Goal: Task Accomplishment & Management: Manage account settings

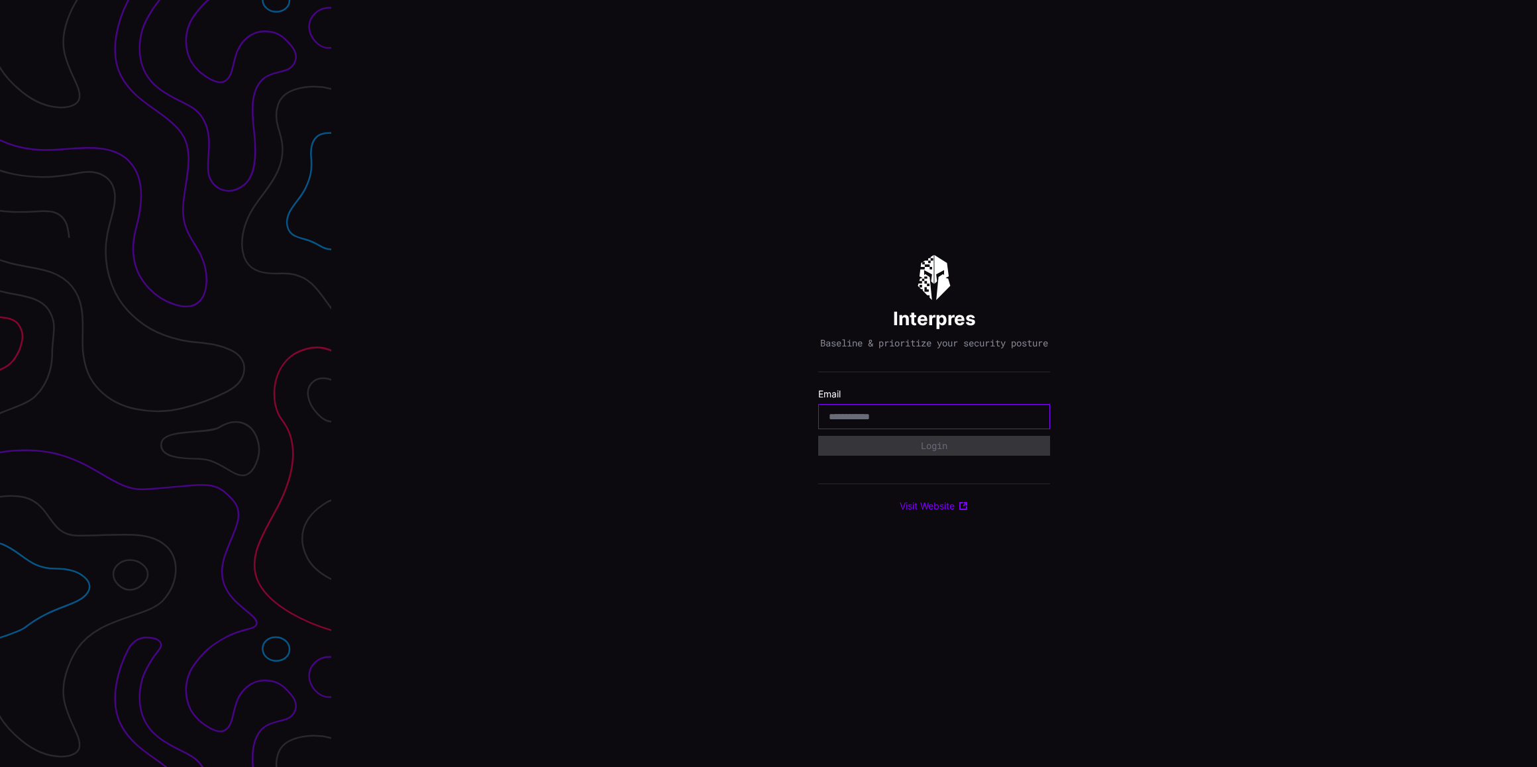
type input "**********"
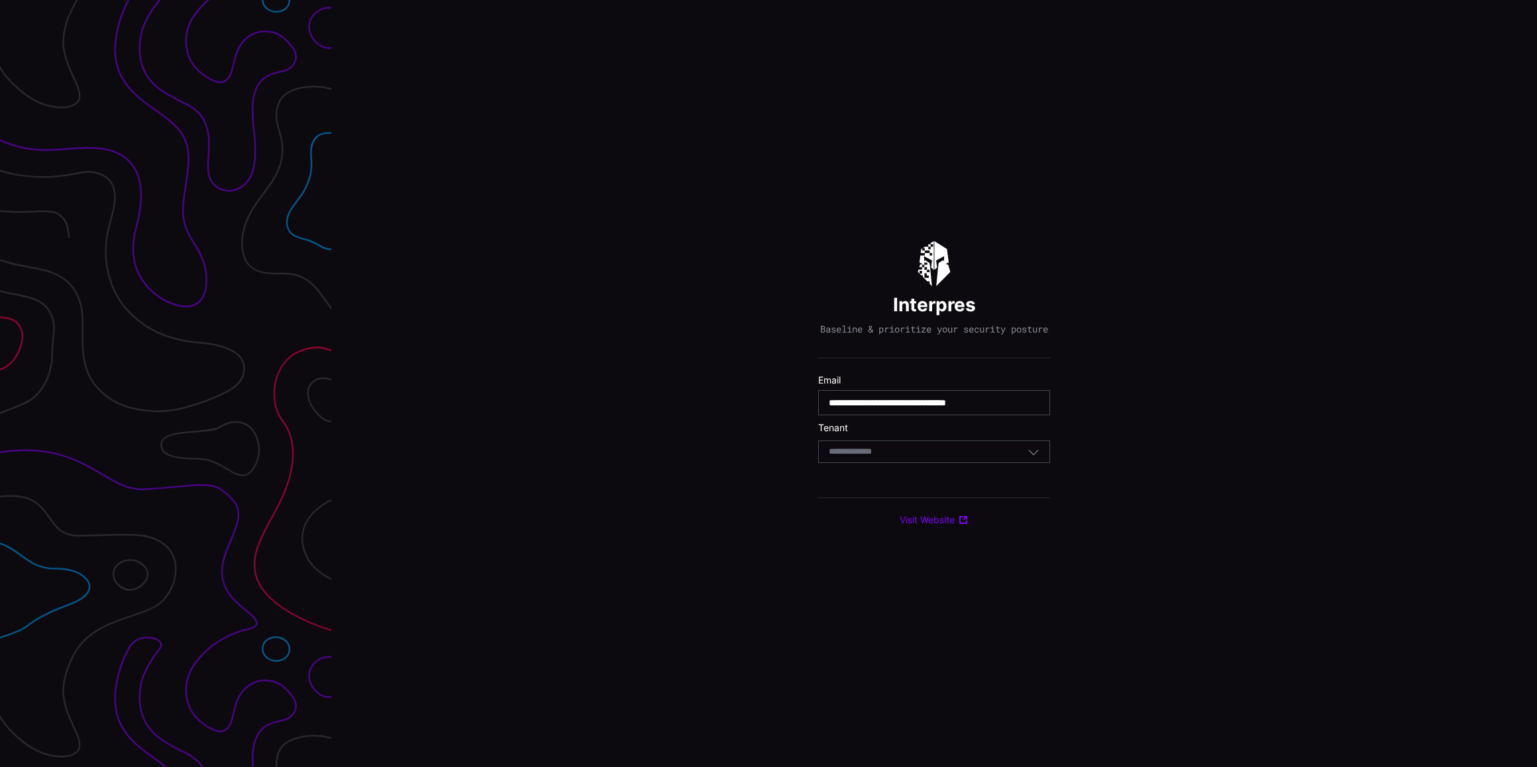
click at [886, 457] on input at bounding box center [863, 451] width 68 height 11
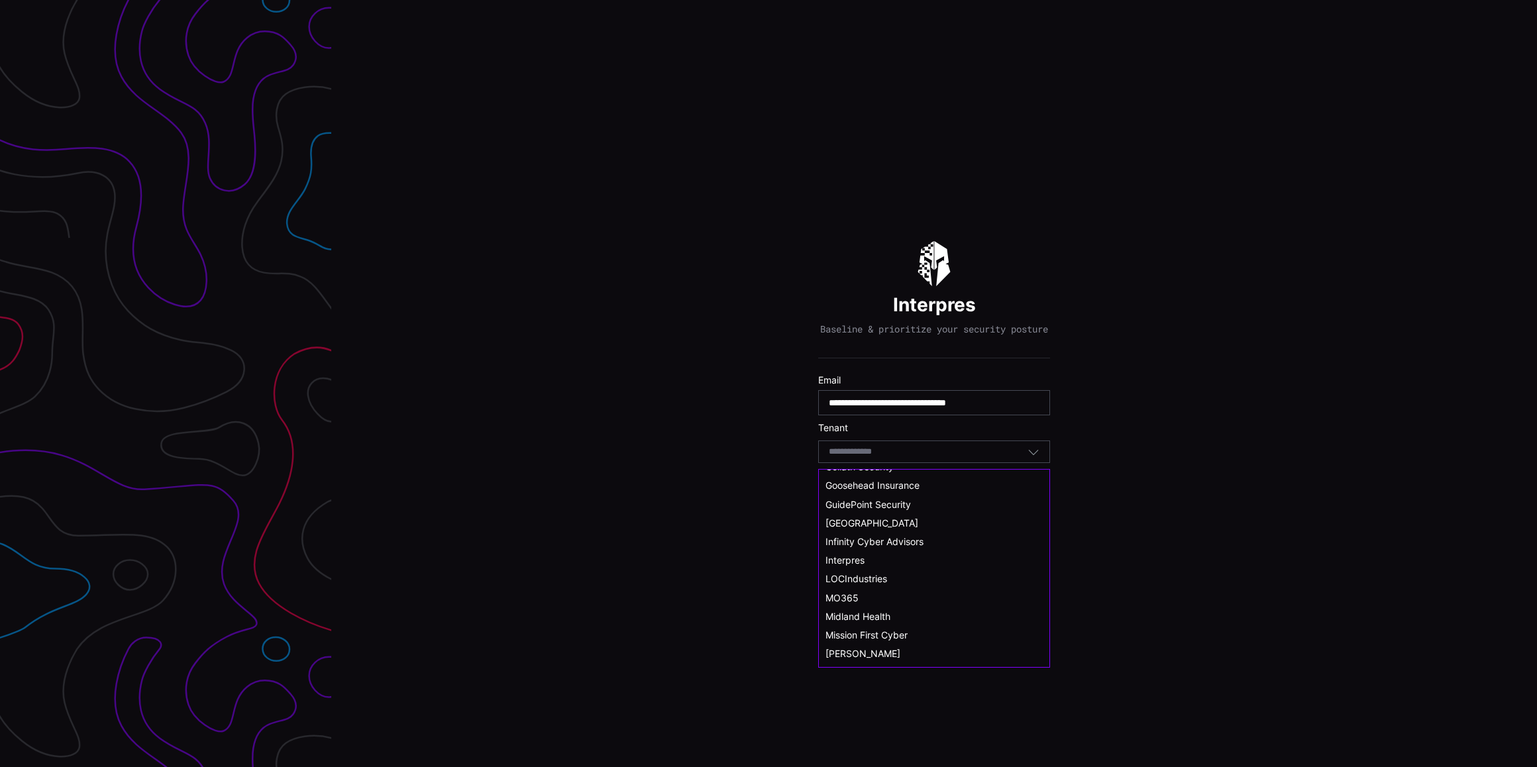
scroll to position [331, 0]
click at [898, 559] on div "Interpres" at bounding box center [933, 558] width 217 height 12
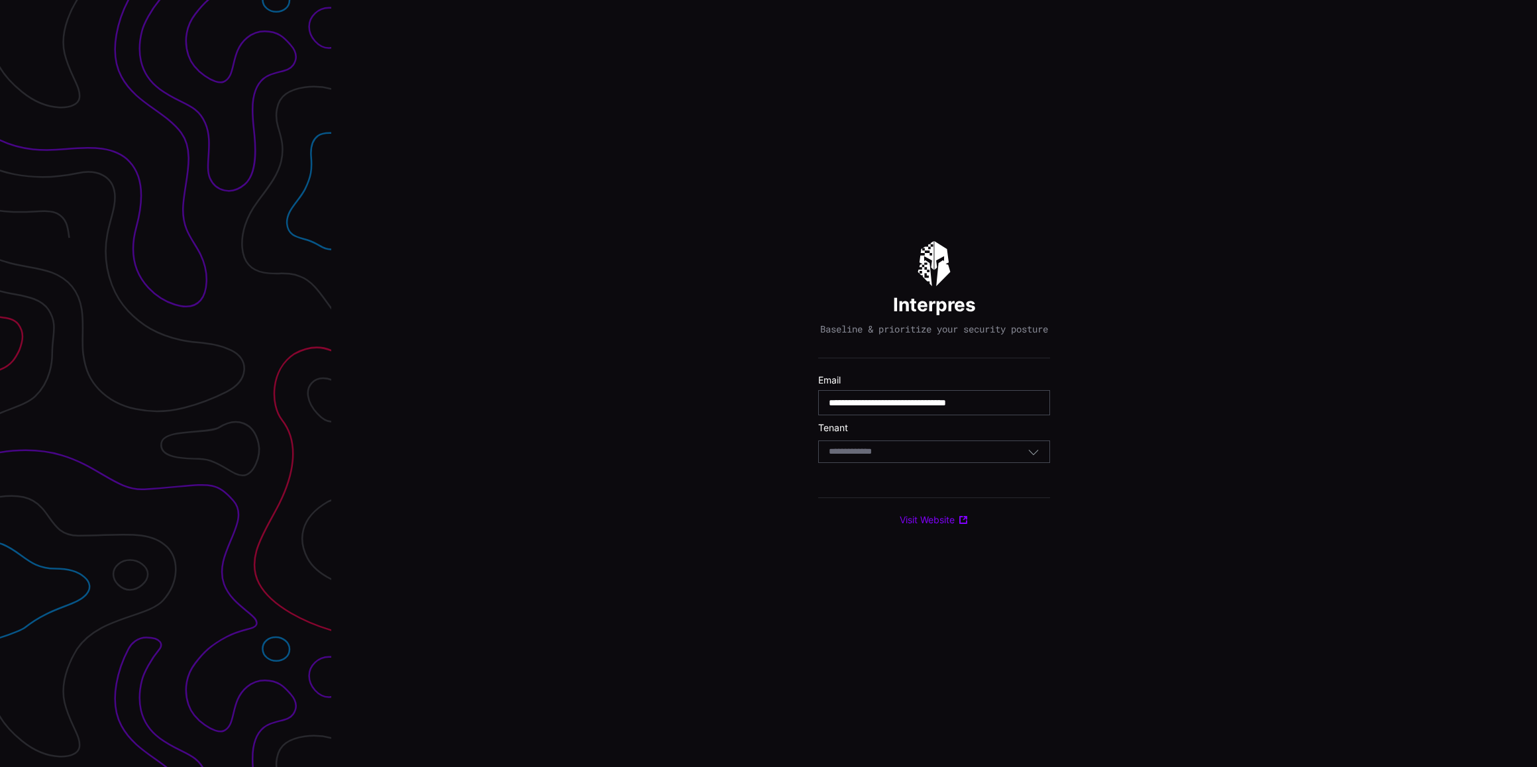
click at [915, 463] on div "Select Tenant" at bounding box center [934, 451] width 232 height 23
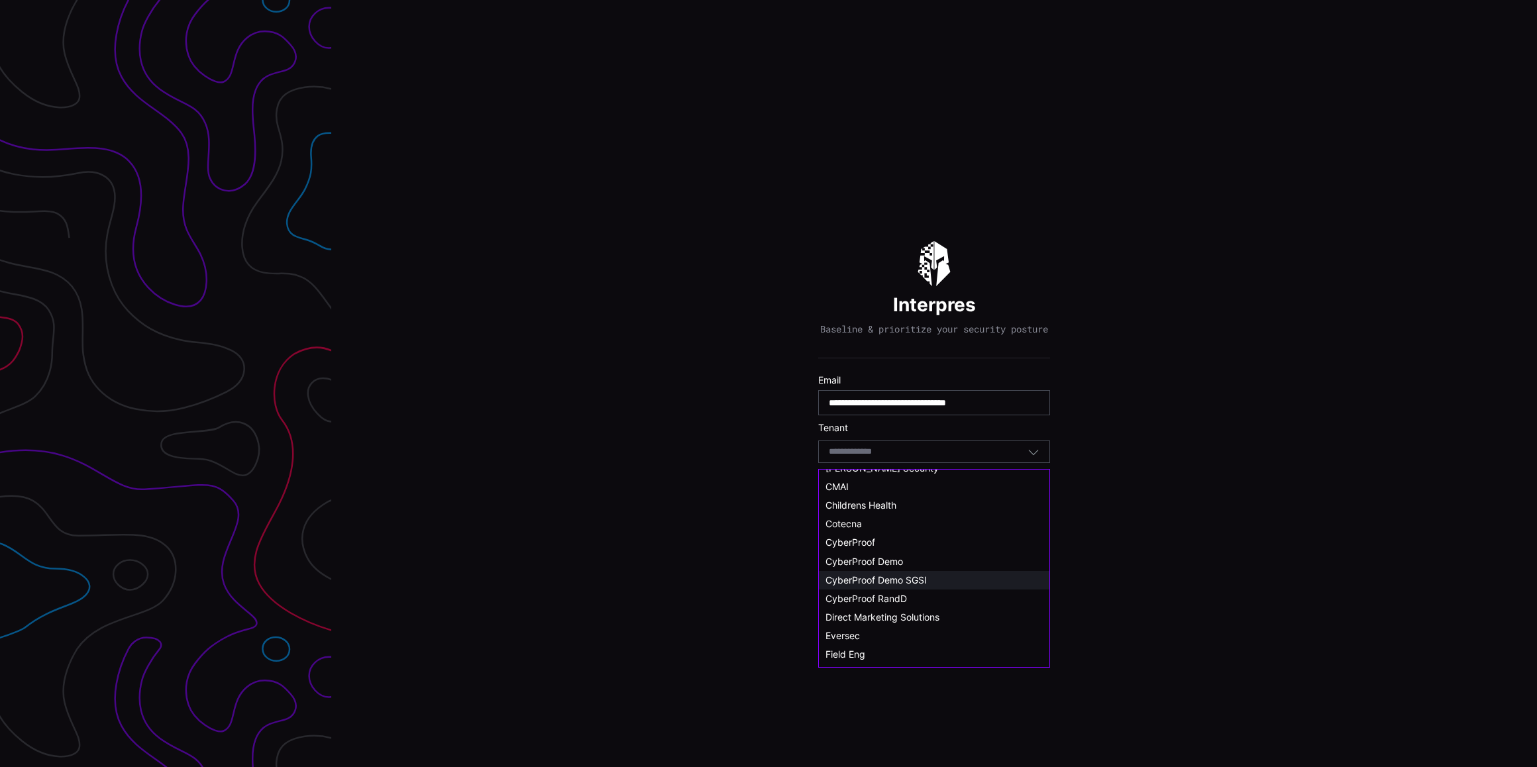
scroll to position [66, 0]
click at [907, 540] on div "CyberProof" at bounding box center [933, 543] width 217 height 12
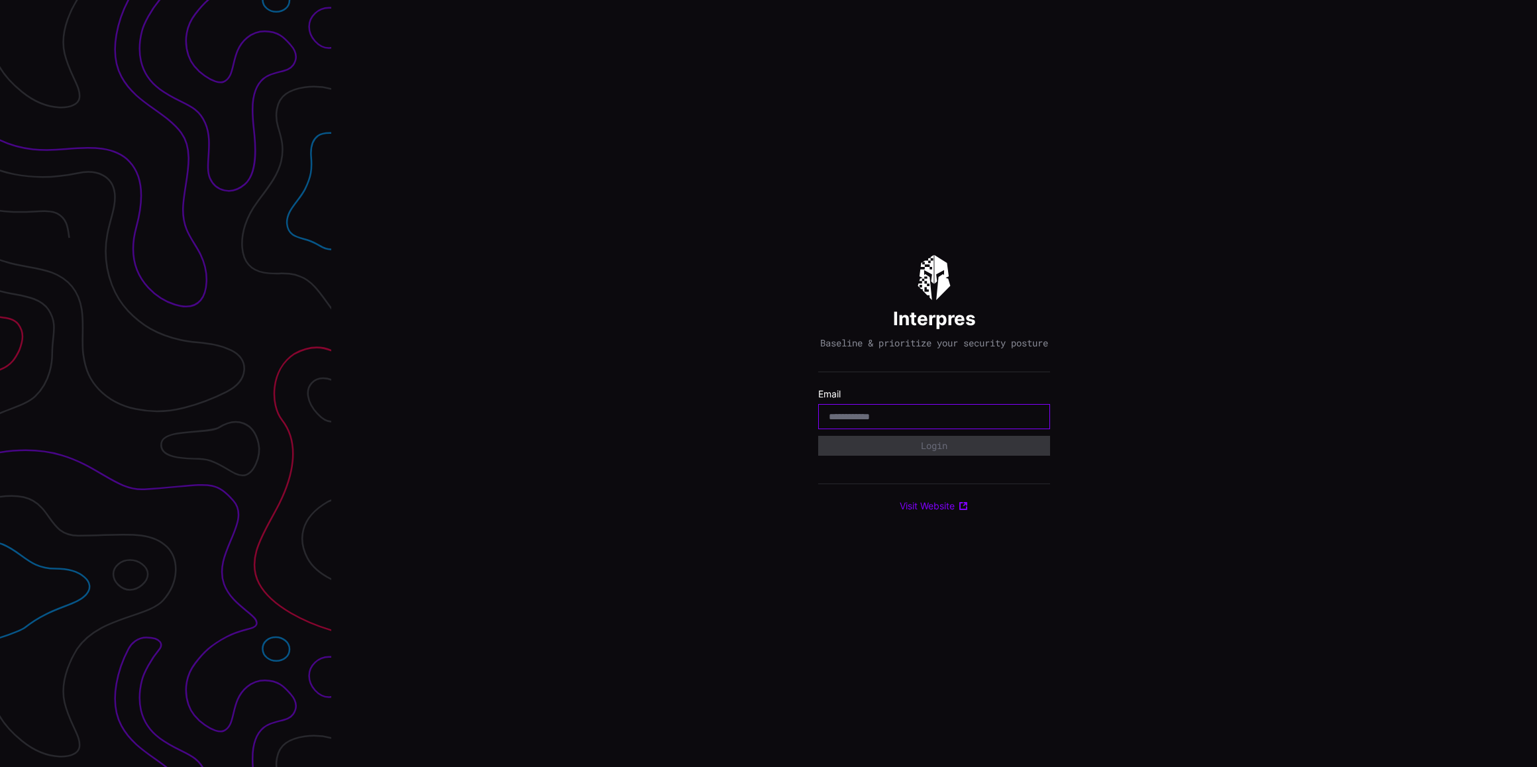
click at [861, 423] on input "email" at bounding box center [934, 417] width 211 height 12
type input "**********"
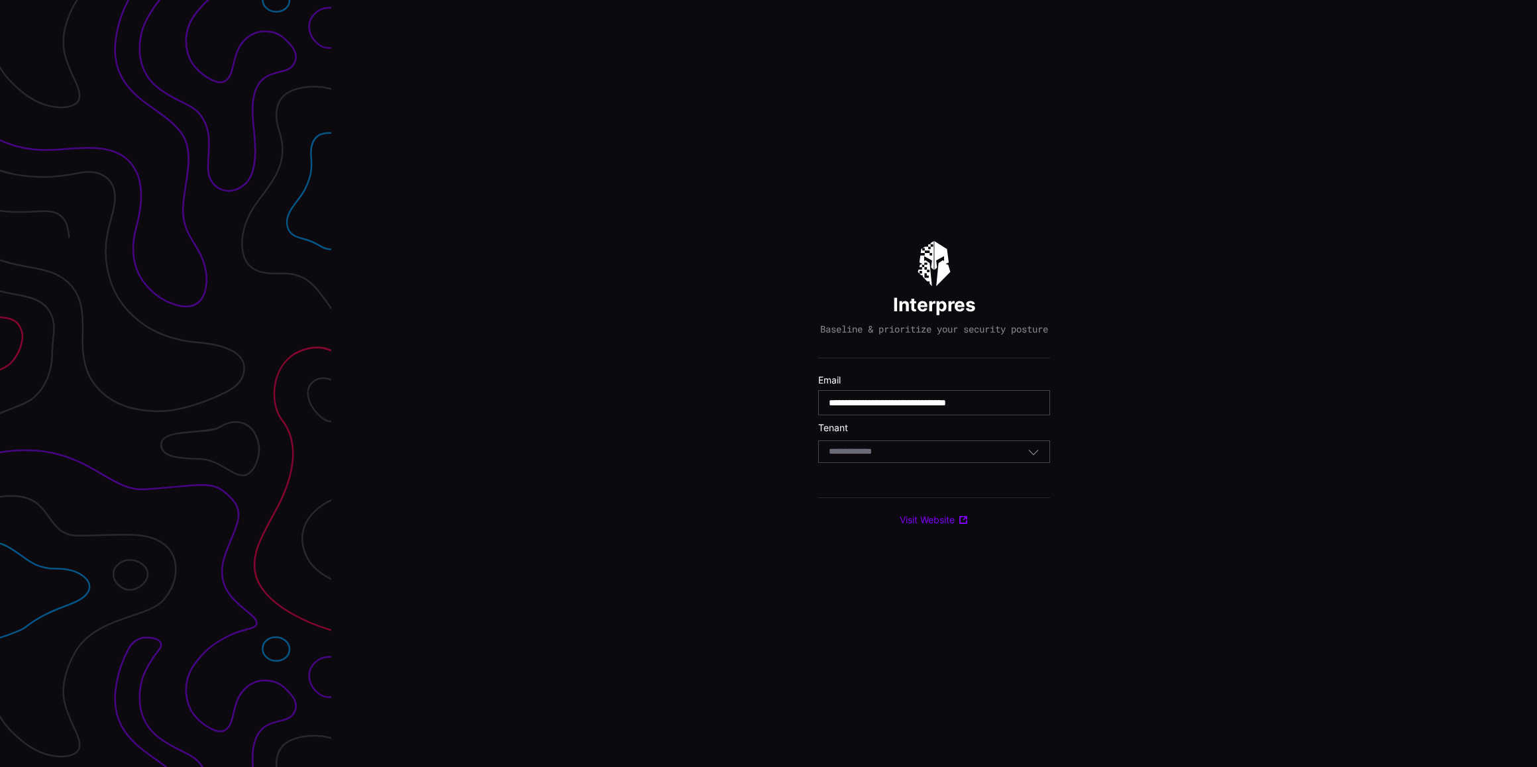
click at [920, 458] on div "Select Tenant" at bounding box center [928, 452] width 199 height 12
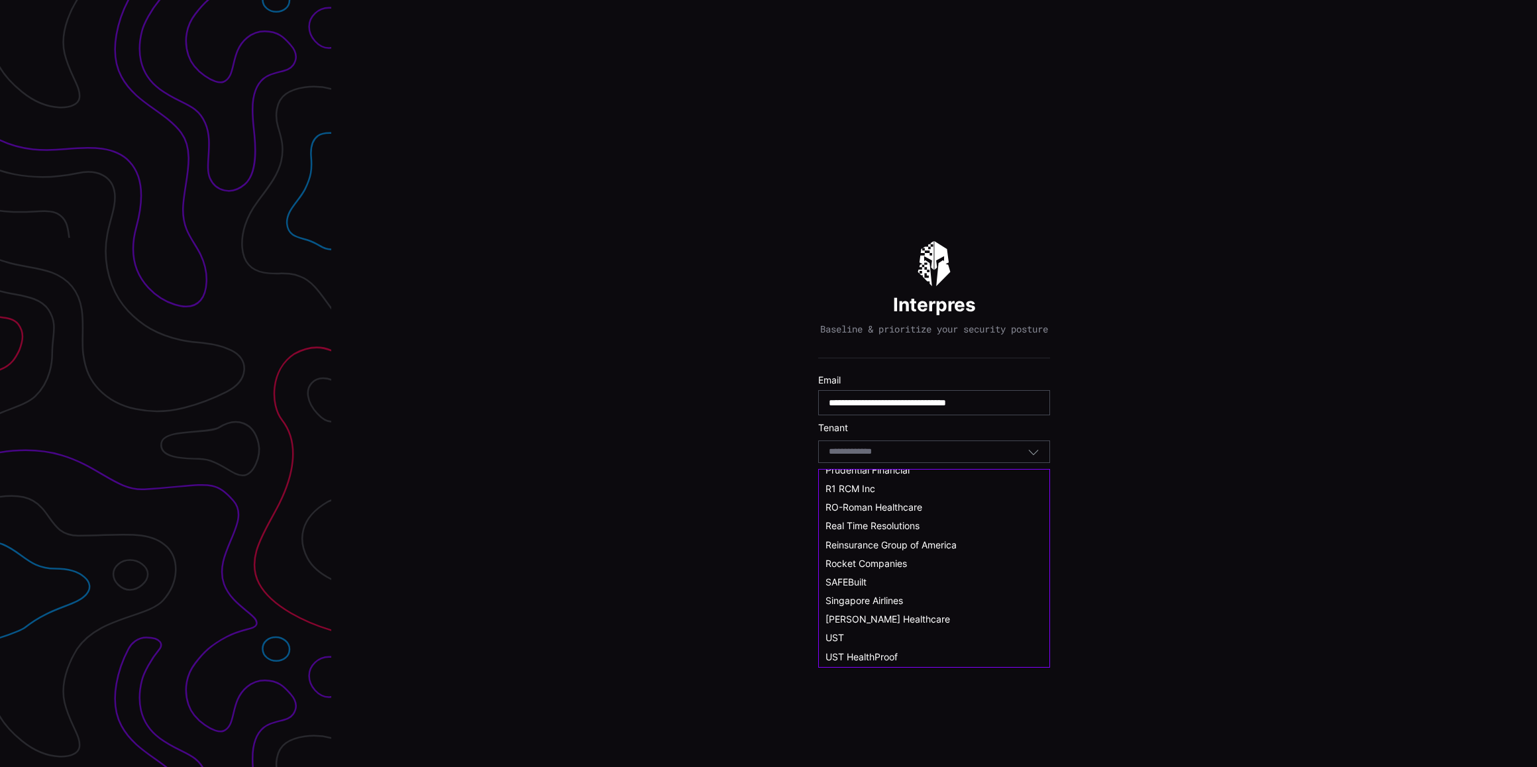
scroll to position [729, 0]
click at [995, 586] on div "UST" at bounding box center [933, 583] width 217 height 12
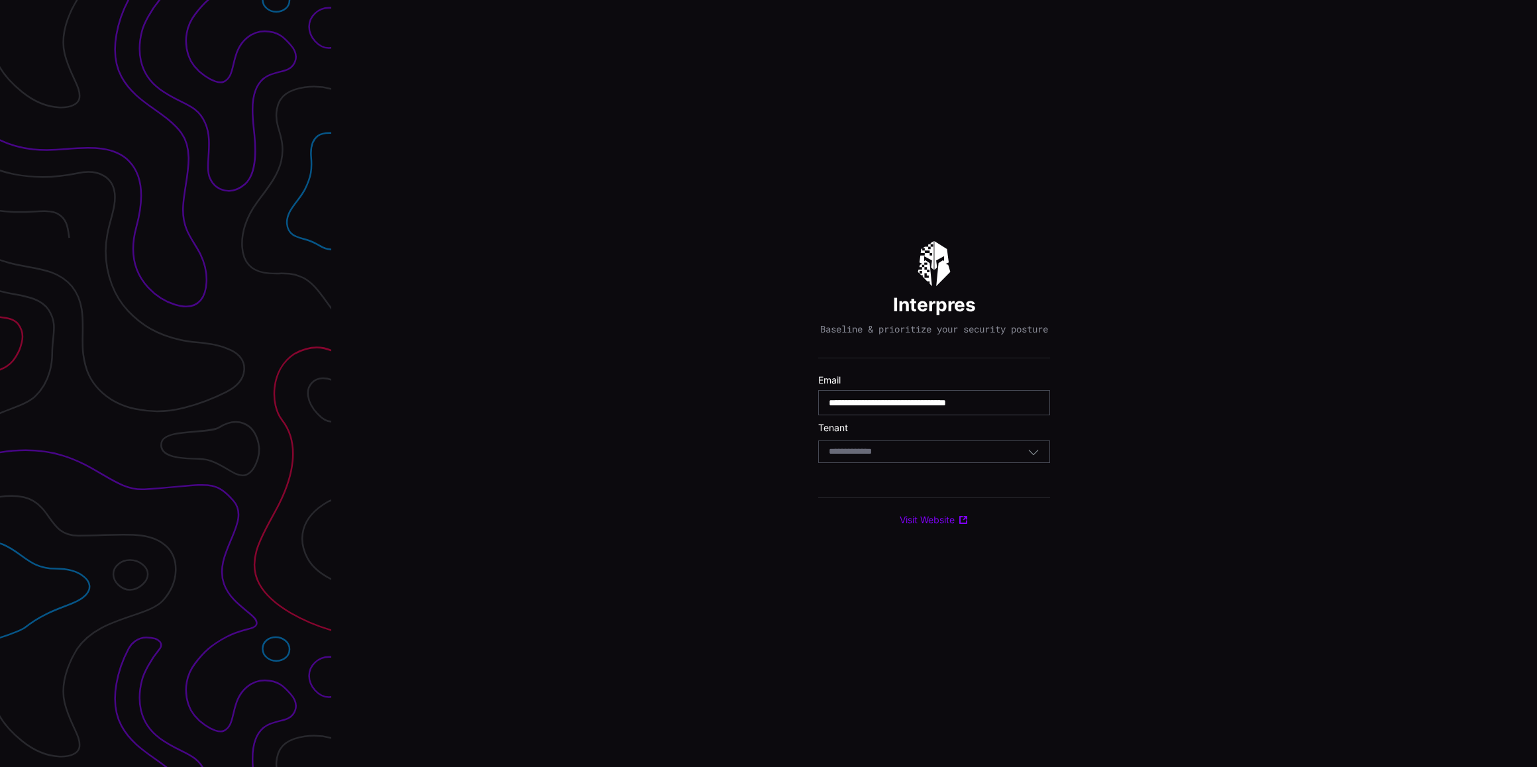
click at [966, 458] on div "Select Tenant" at bounding box center [928, 452] width 199 height 12
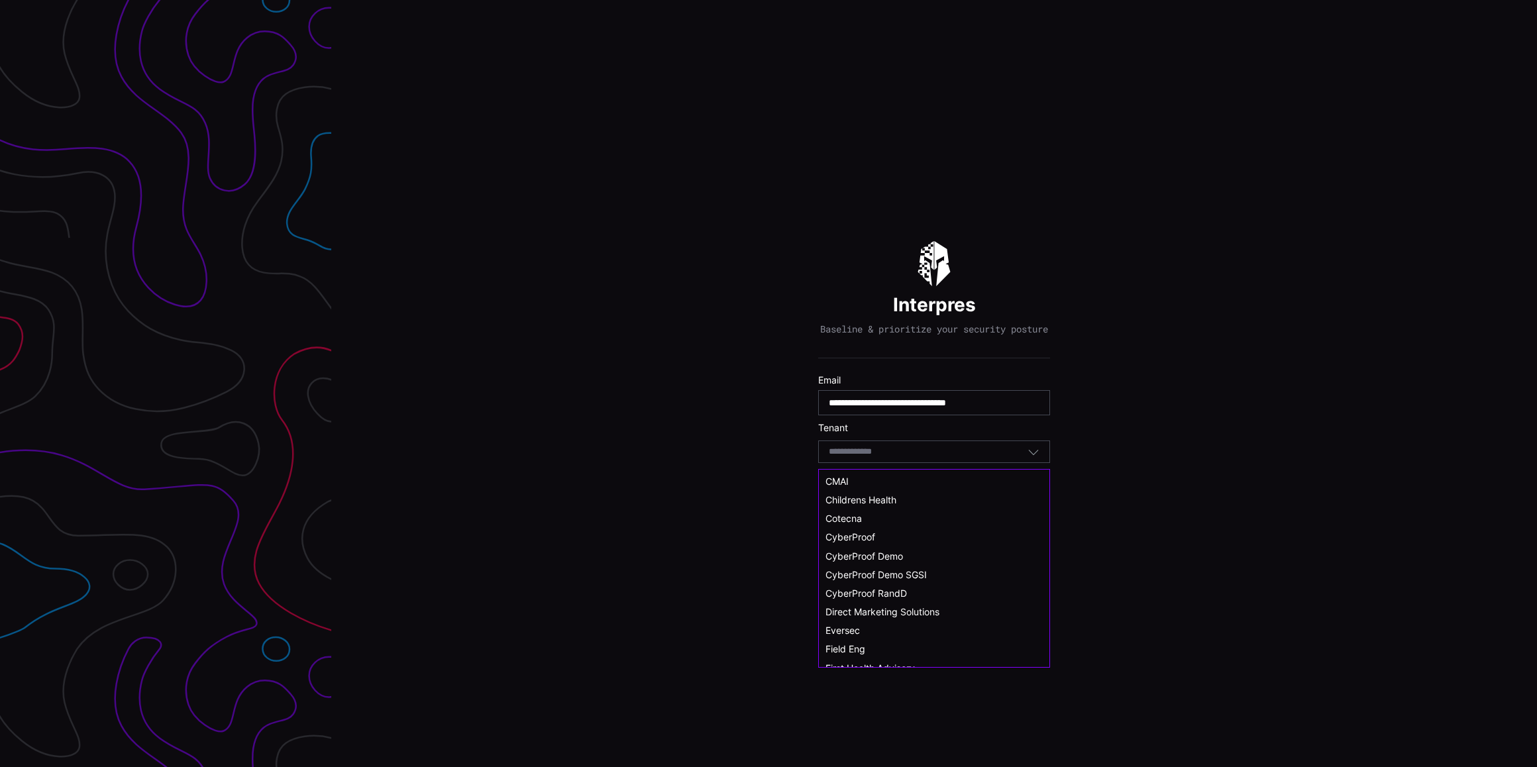
scroll to position [67, 0]
click at [967, 552] on div "CyberProof Demo" at bounding box center [934, 561] width 230 height 19
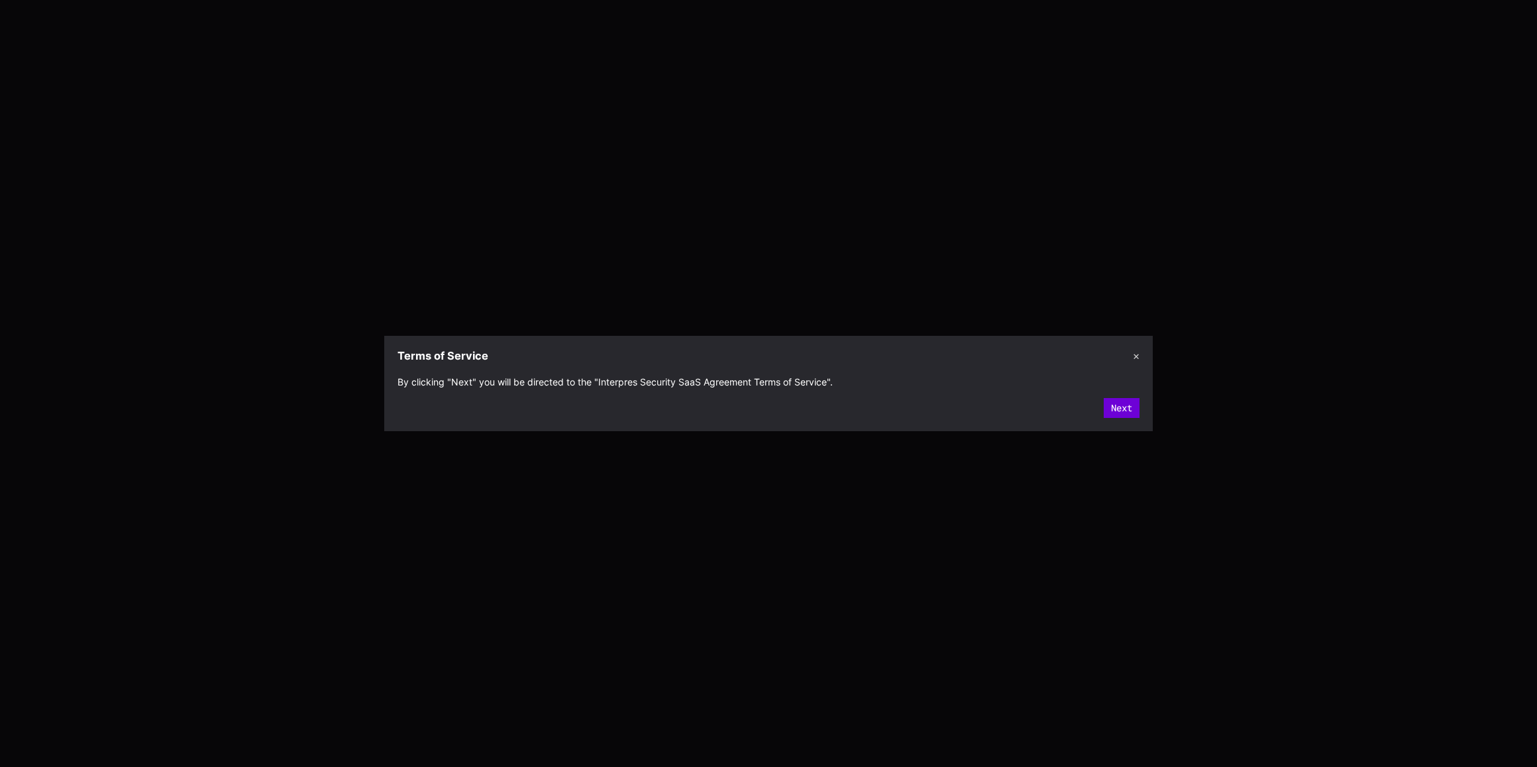
click at [1117, 408] on button "Next" at bounding box center [1121, 408] width 36 height 20
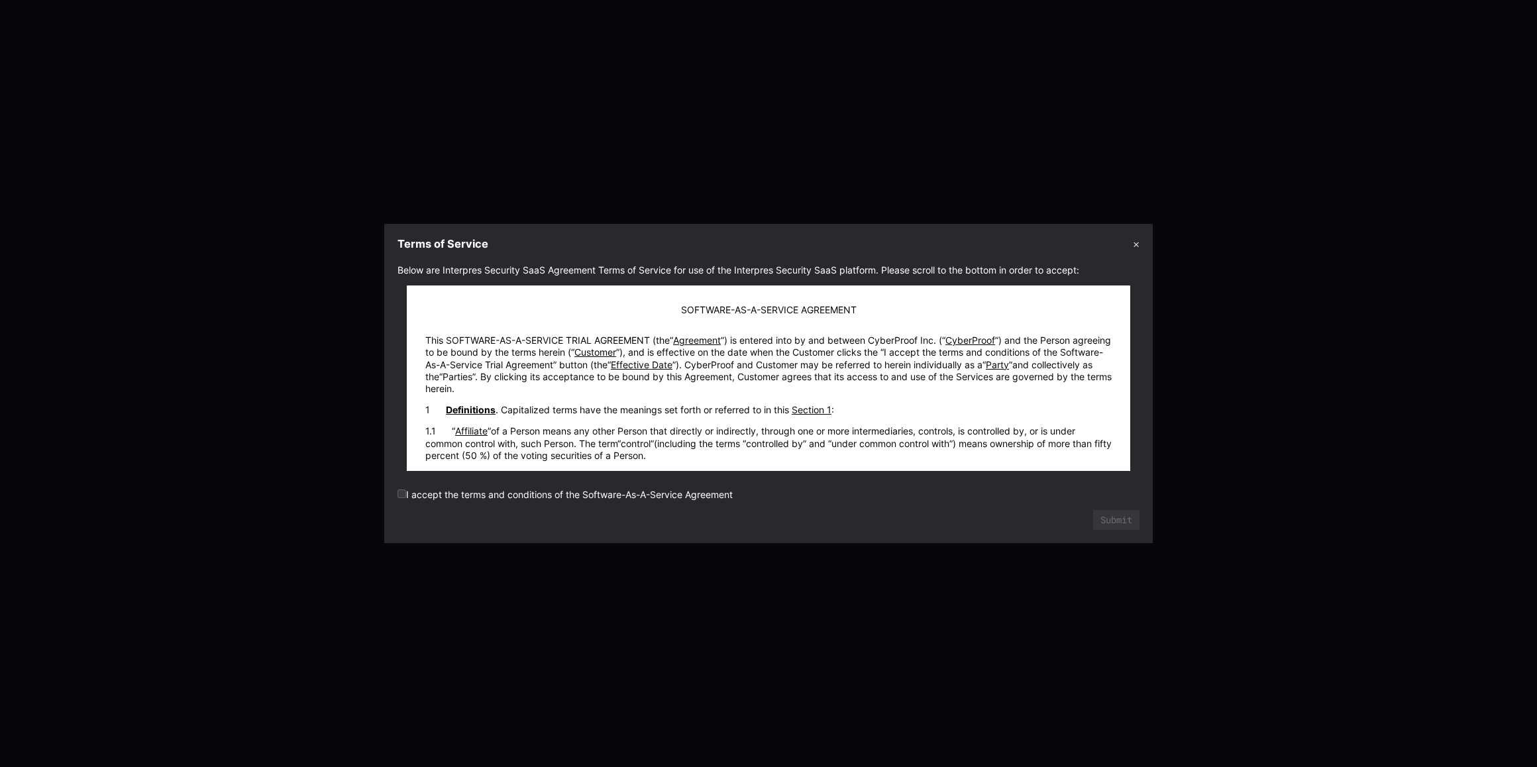
click at [450, 493] on label "I accept the terms and conditions of the Software-As-A-Service Agreement" at bounding box center [564, 494] width 335 height 11
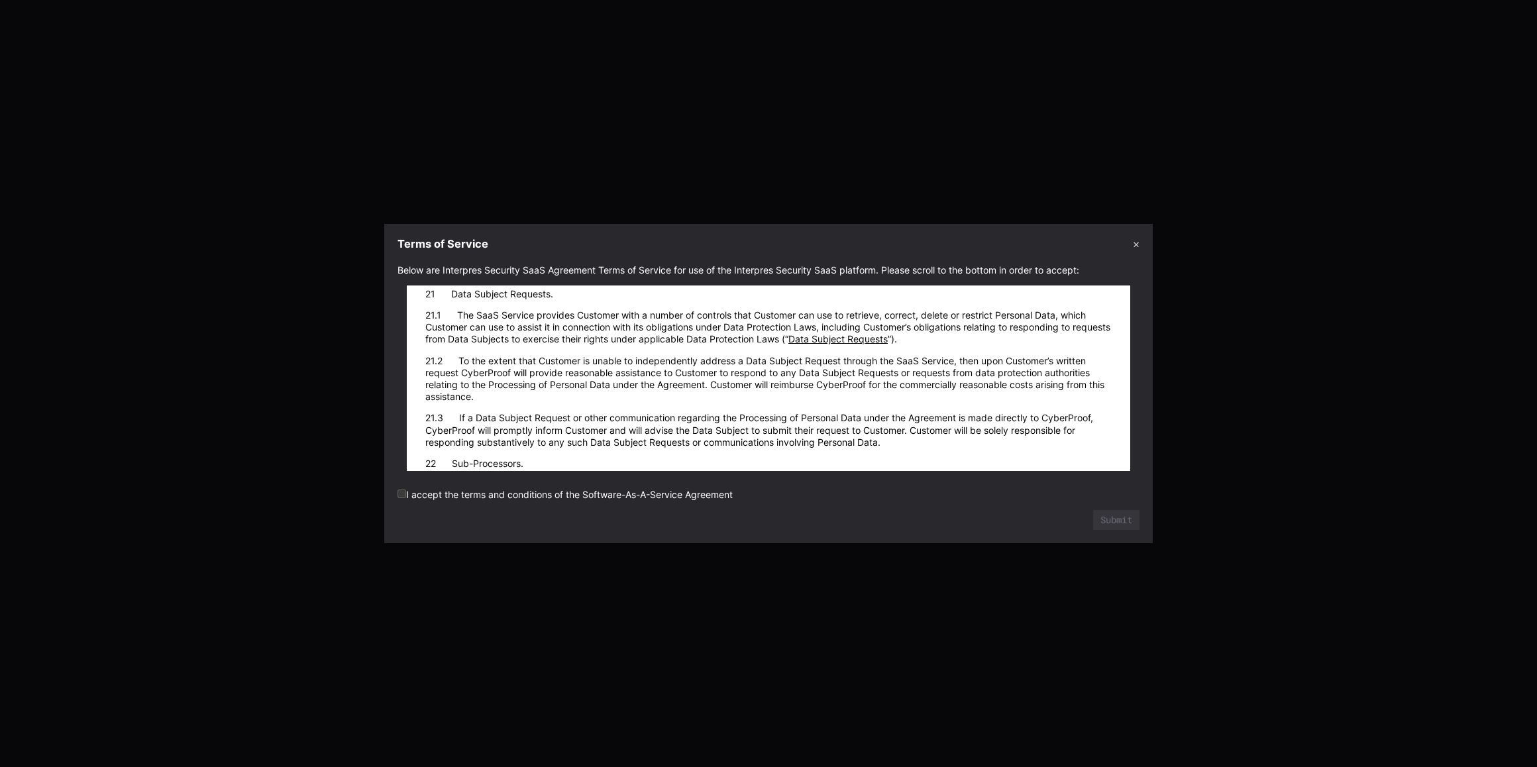
scroll to position [15816, 0]
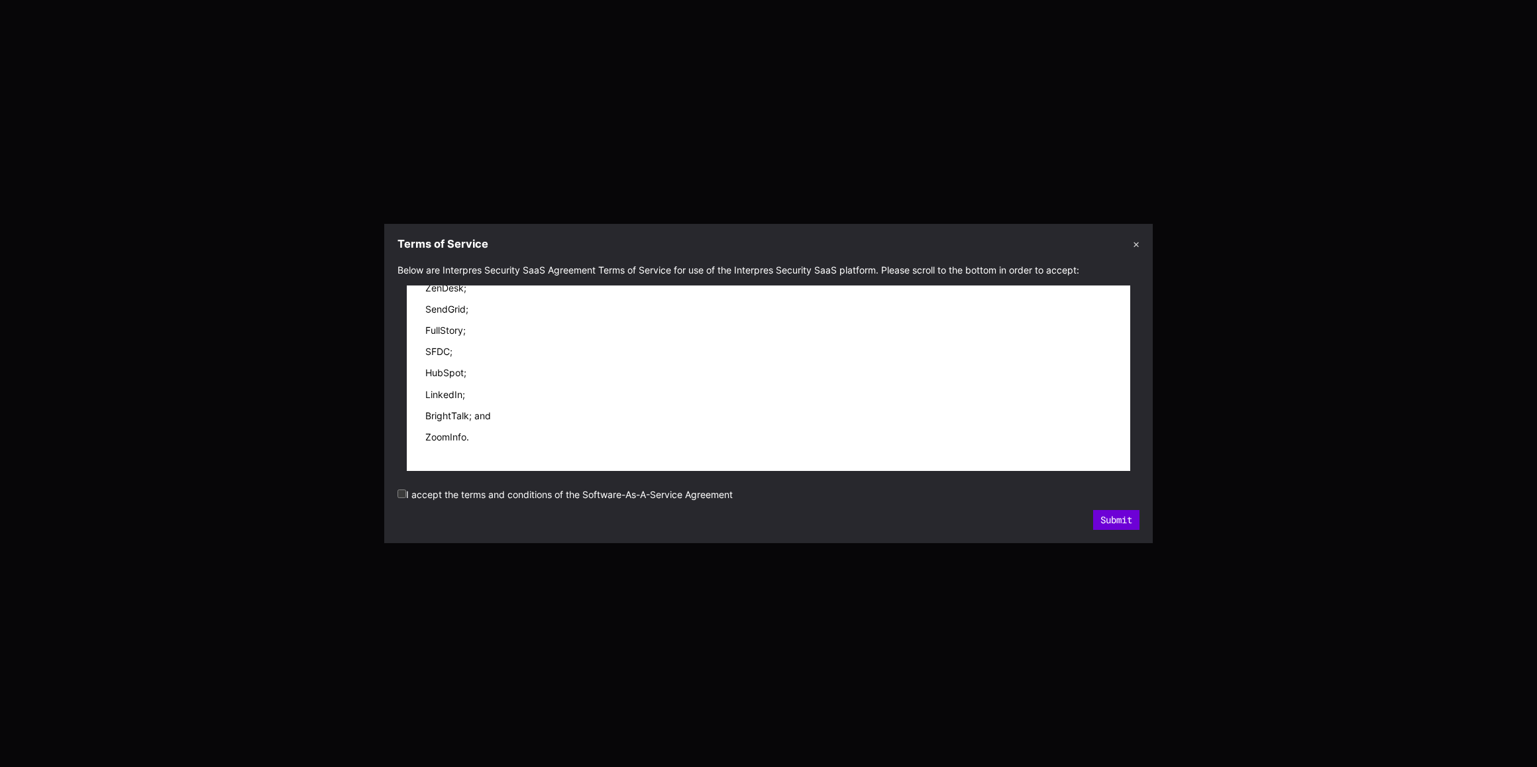
click at [1124, 520] on button "Submit" at bounding box center [1116, 520] width 46 height 20
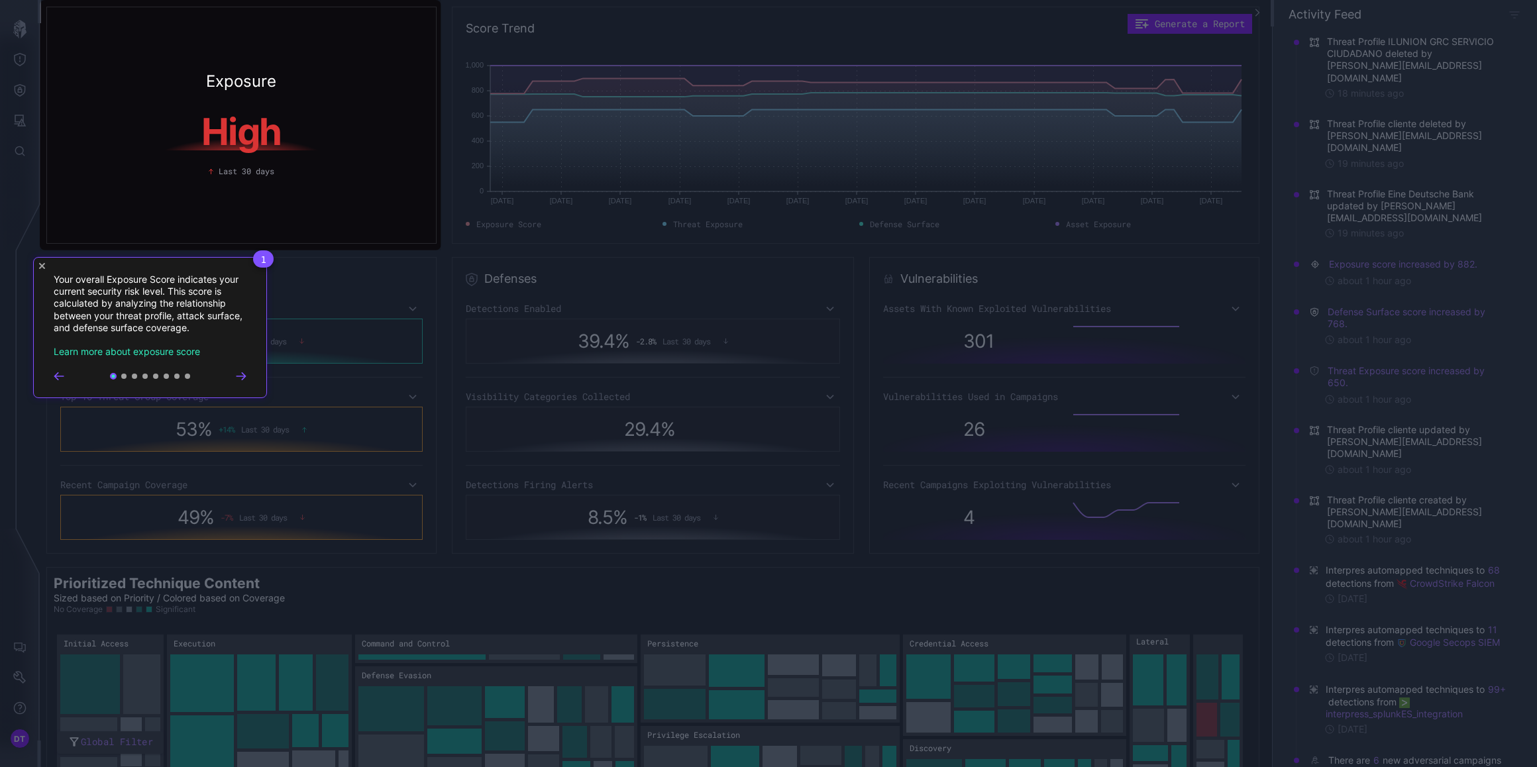
click at [42, 264] on icon "Close Tour" at bounding box center [42, 266] width 6 height 6
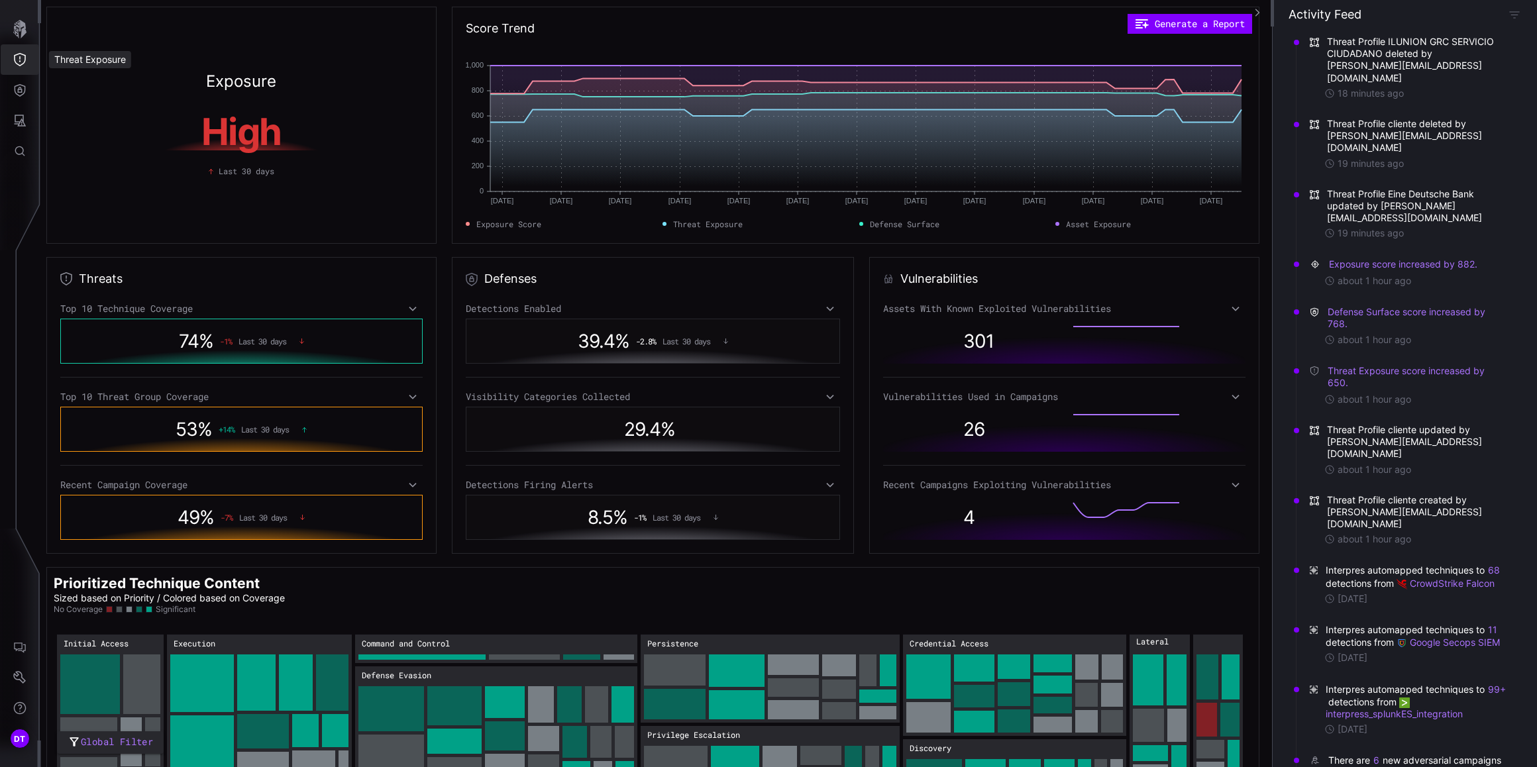
click at [17, 64] on icon "Threat Exposure" at bounding box center [20, 59] width 12 height 13
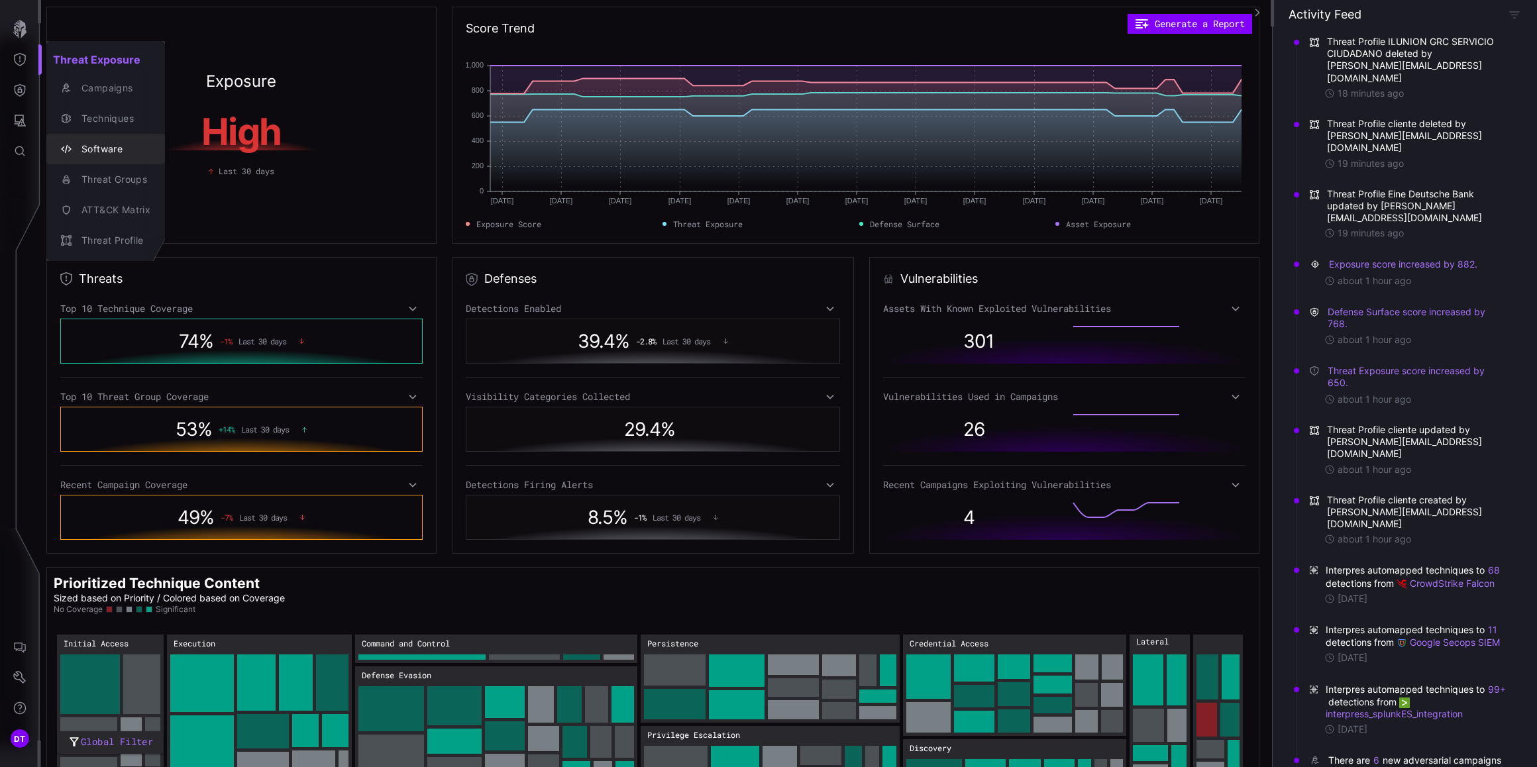
click at [103, 152] on div "Software" at bounding box center [113, 149] width 76 height 17
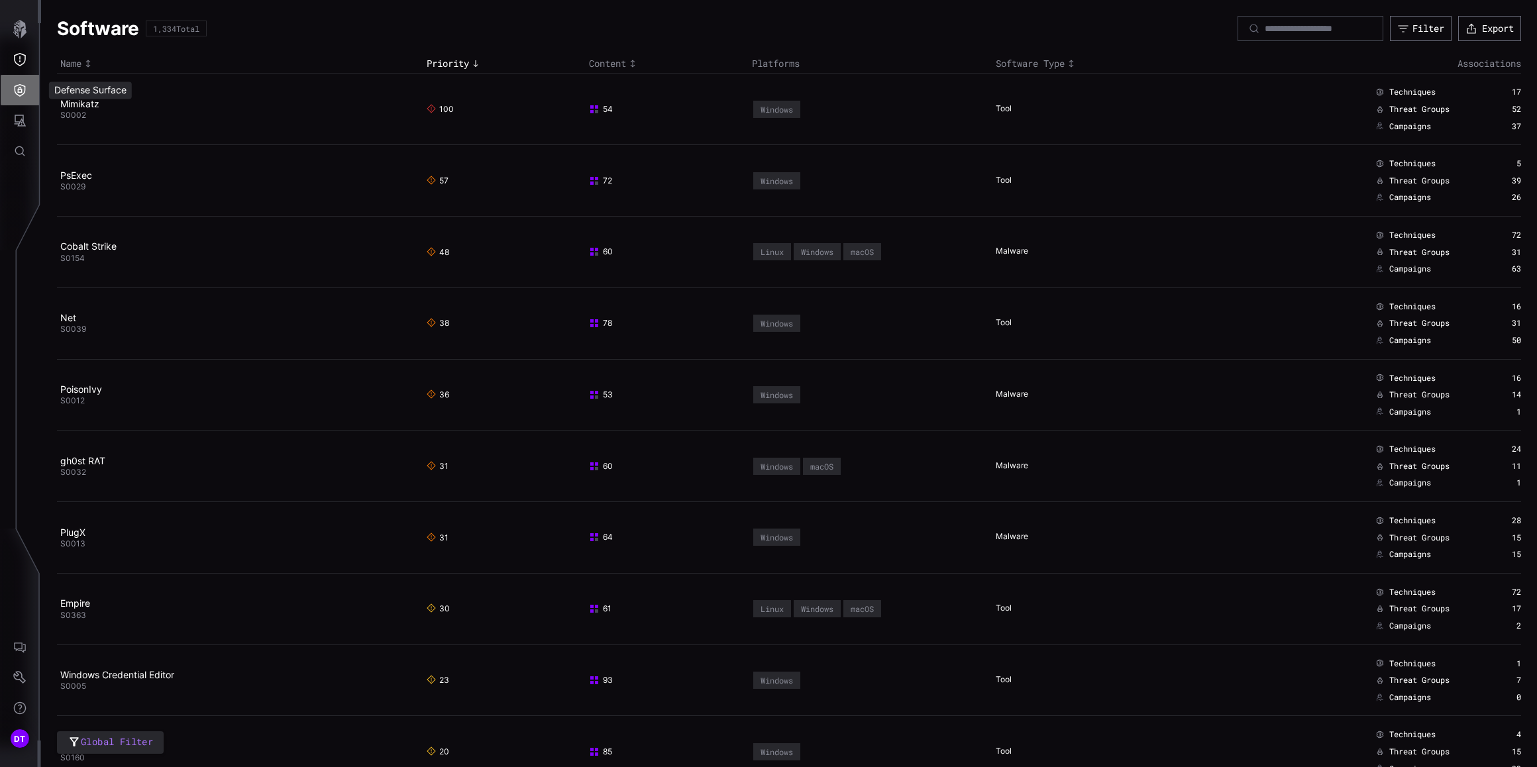
click at [25, 100] on button "Defense Surface" at bounding box center [20, 90] width 38 height 30
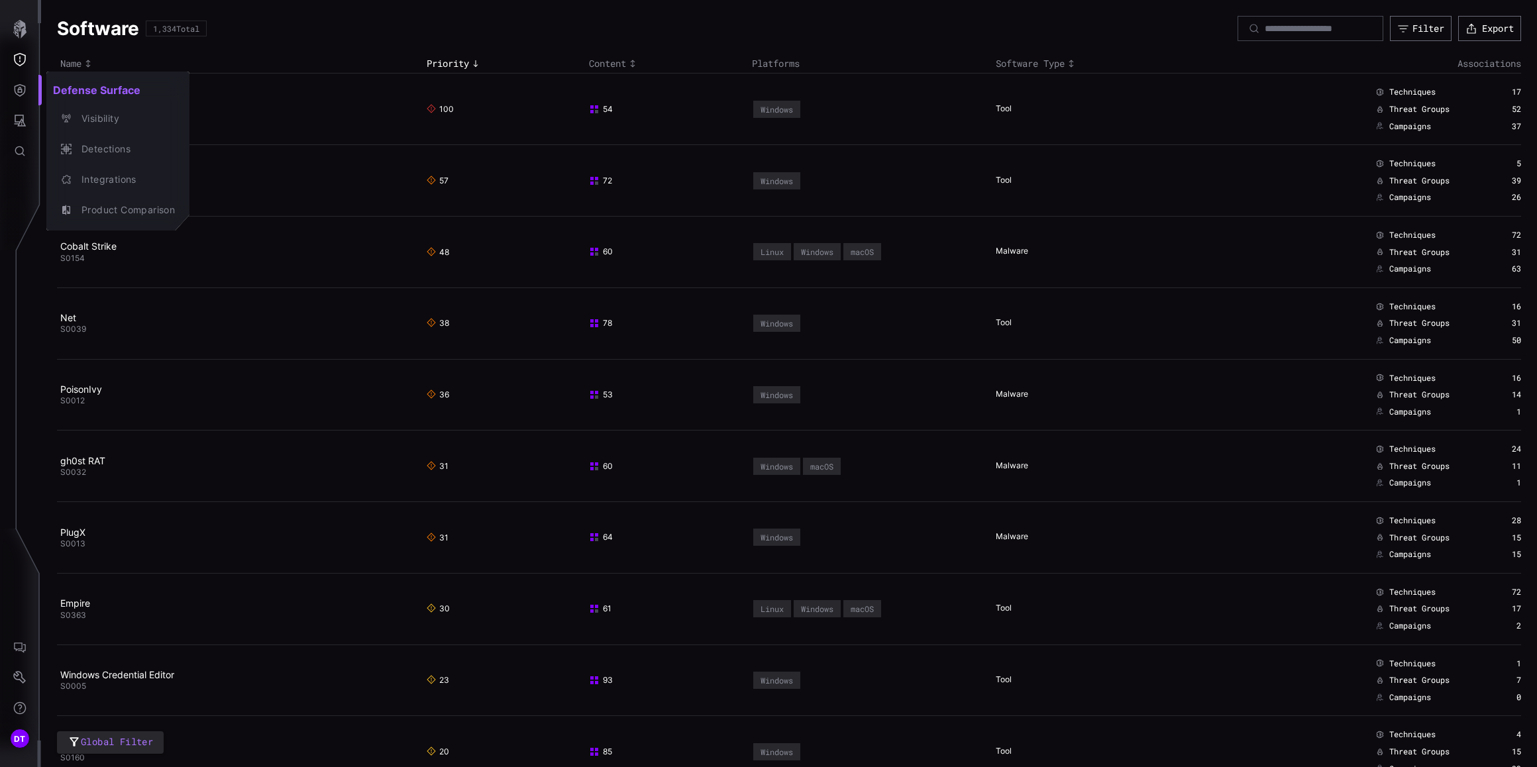
click at [26, 118] on div at bounding box center [768, 383] width 1537 height 767
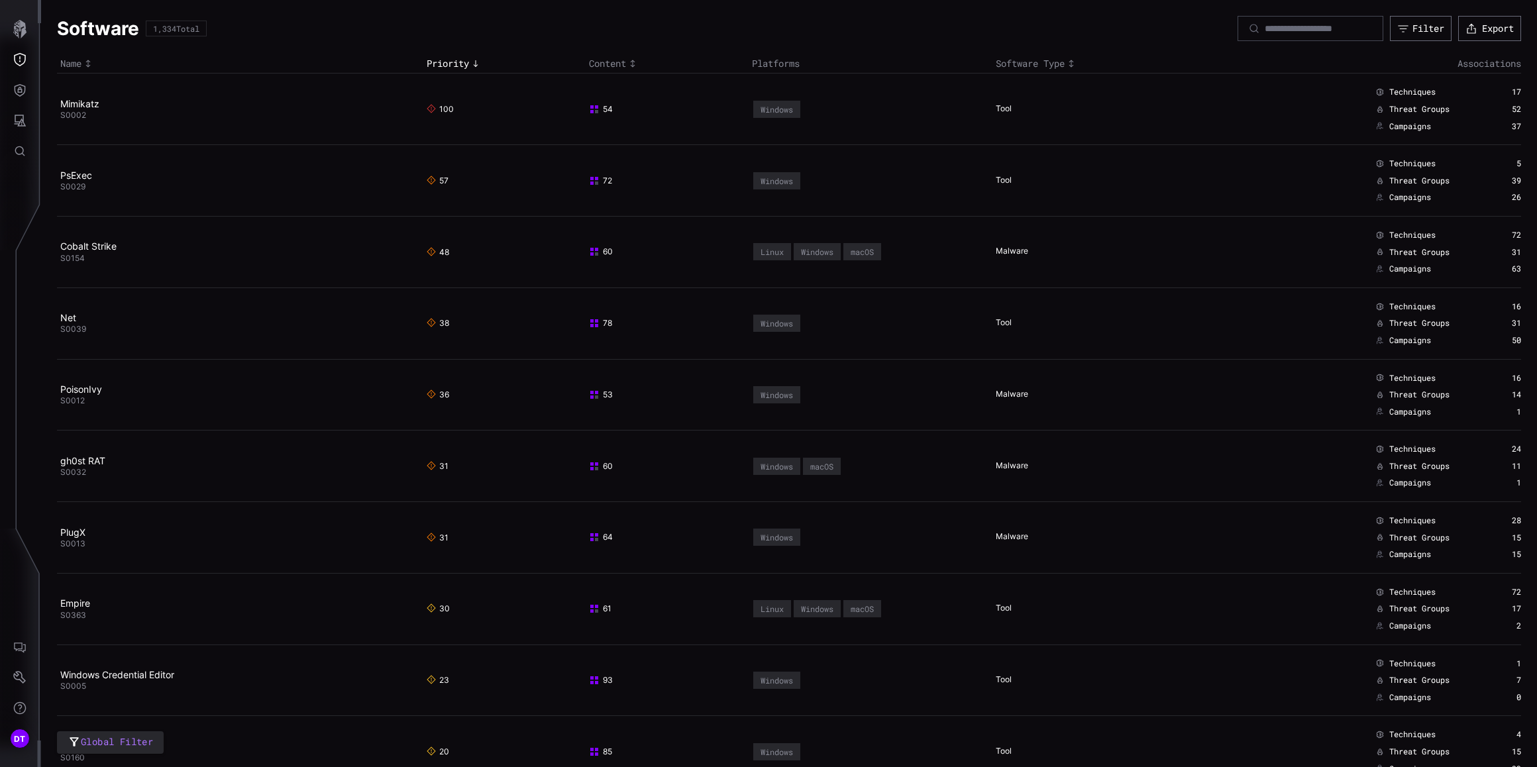
click at [25, 118] on icon "Attack Surface" at bounding box center [19, 120] width 13 height 13
click at [94, 150] on div "Vulnerabilities" at bounding box center [110, 149] width 70 height 17
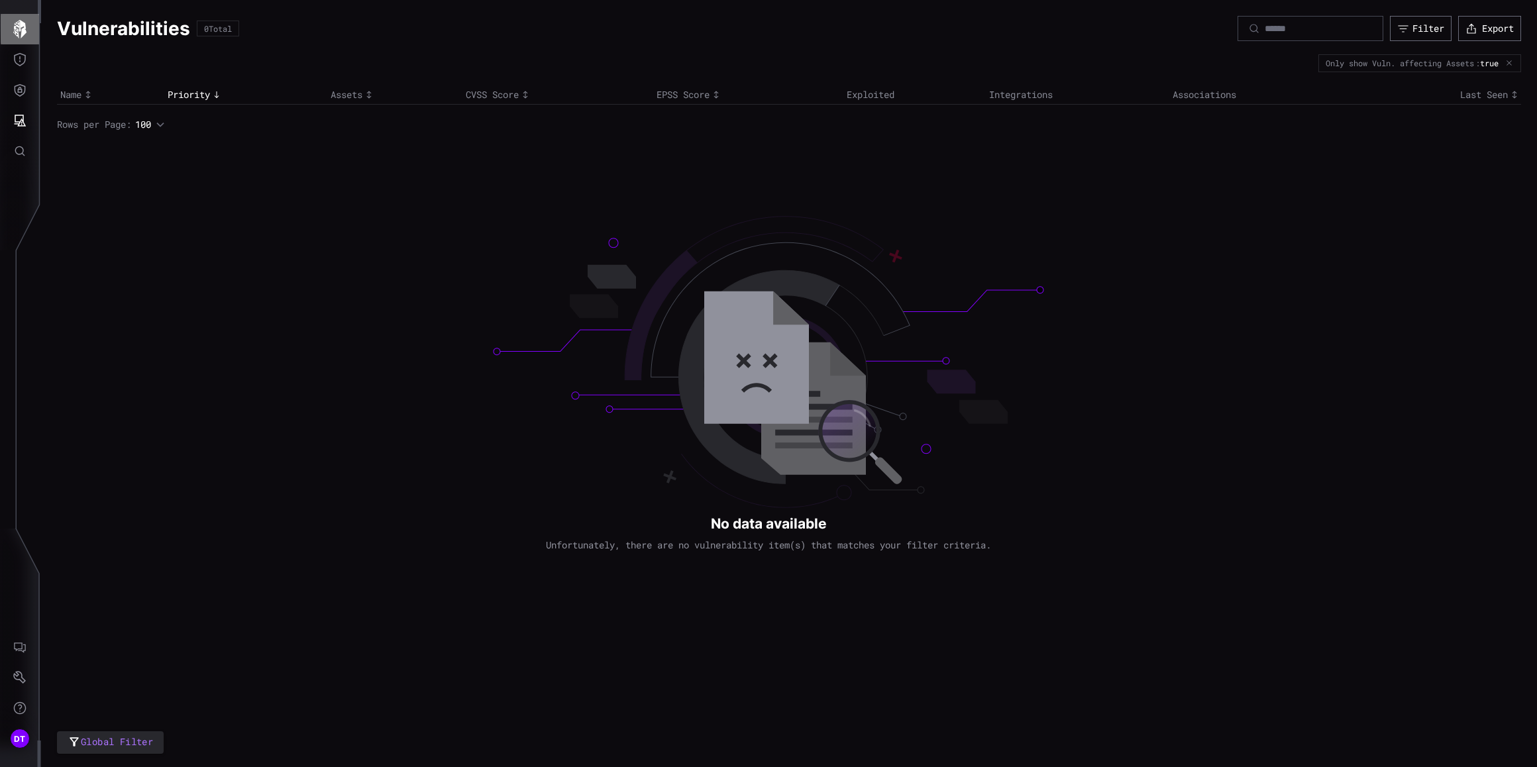
click at [17, 30] on icon "button" at bounding box center [19, 29] width 13 height 19
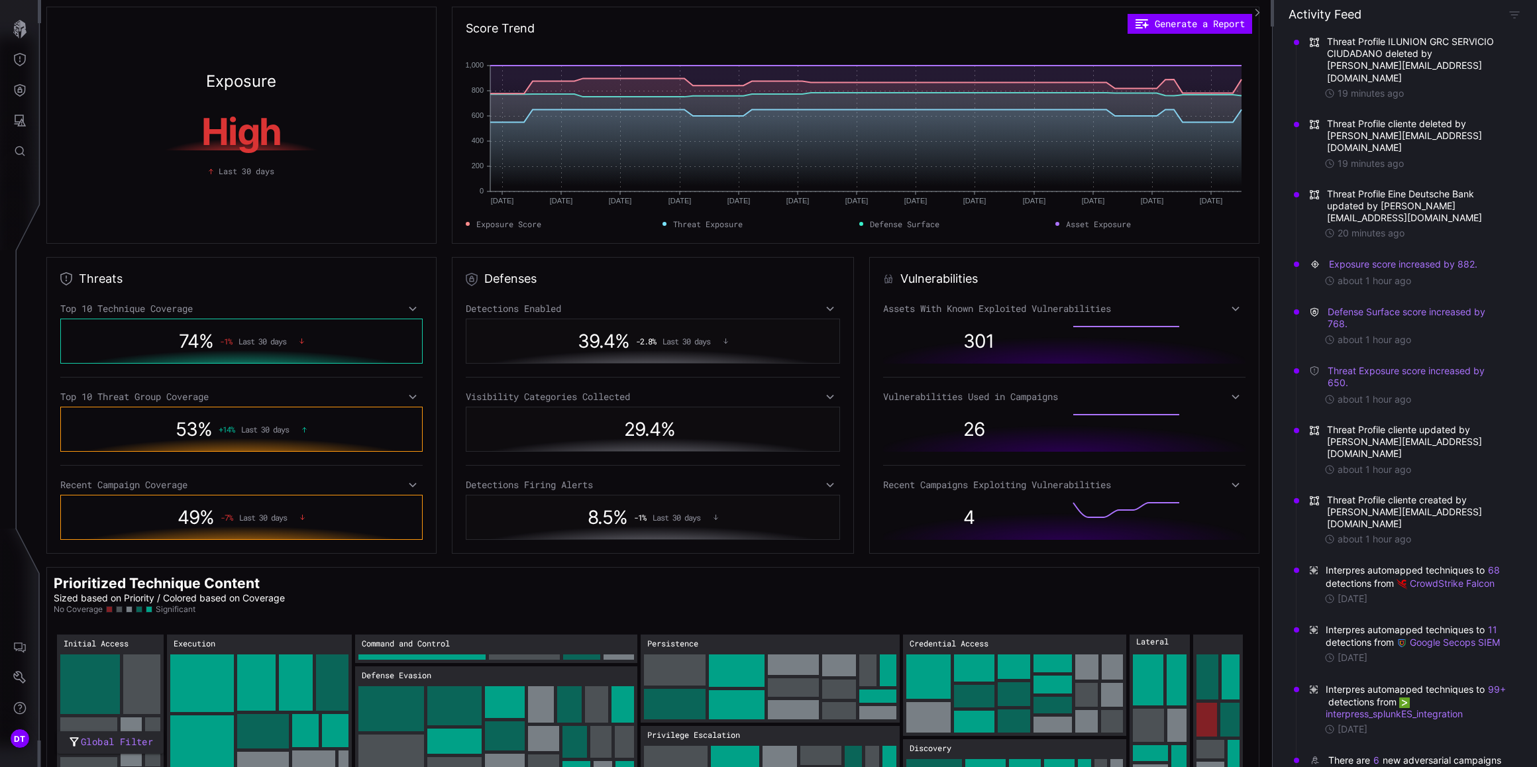
click at [331, 428] on div "53 % + 14 % Last 30 days" at bounding box center [241, 429] width 308 height 30
click at [191, 280] on div "Threats Top 10 Technique Coverage 74 % -1 % Last 30 days Top 10 Threat Group Co…" at bounding box center [241, 405] width 390 height 297
click at [264, 216] on div "Exposure High Last 30 days" at bounding box center [241, 125] width 390 height 237
click at [15, 740] on span "DT" at bounding box center [20, 739] width 12 height 14
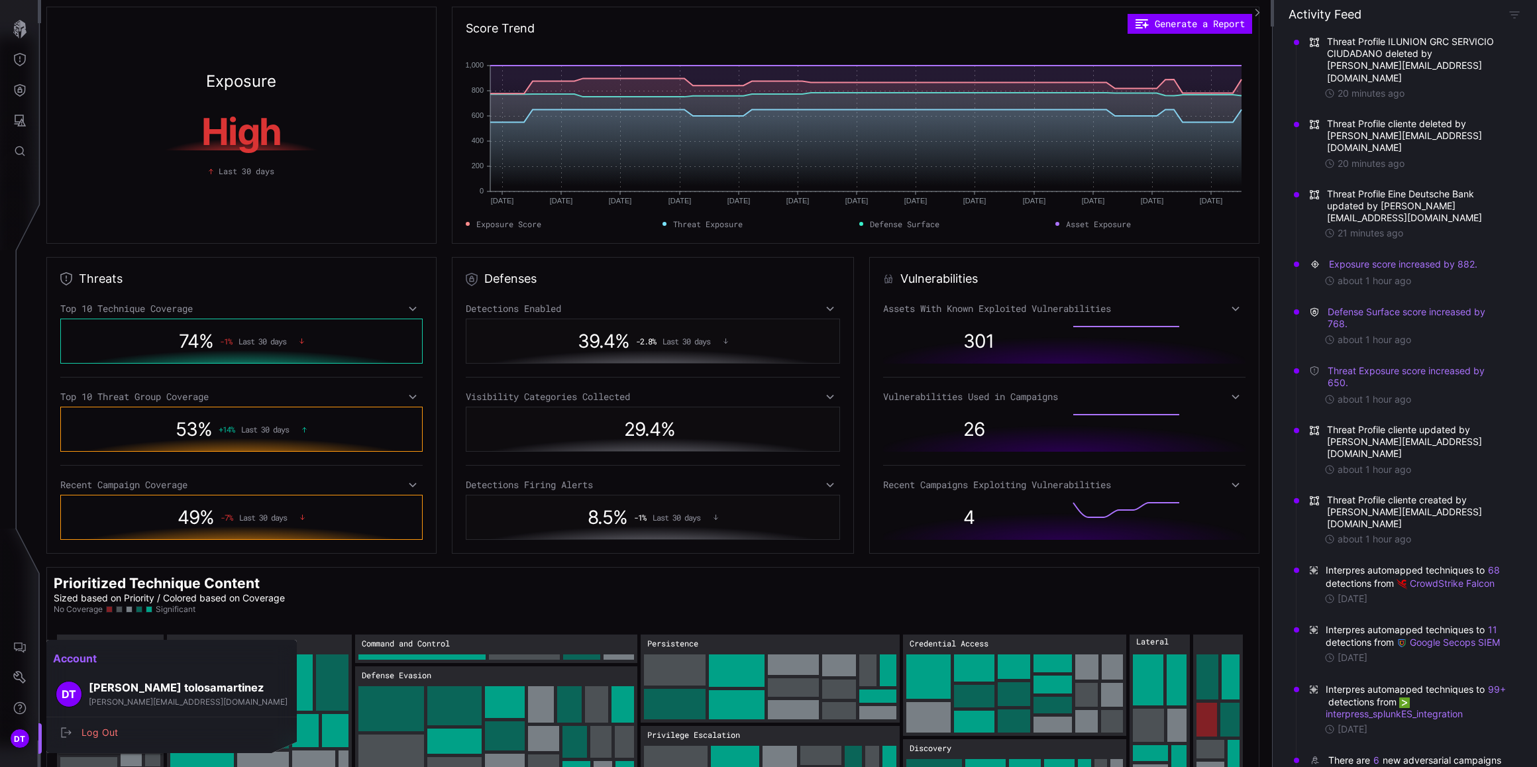
click at [69, 688] on span "DT" at bounding box center [69, 694] width 15 height 14
click at [110, 685] on h3 "david tolosamartinez" at bounding box center [188, 688] width 199 height 14
click at [13, 644] on div at bounding box center [768, 383] width 1537 height 767
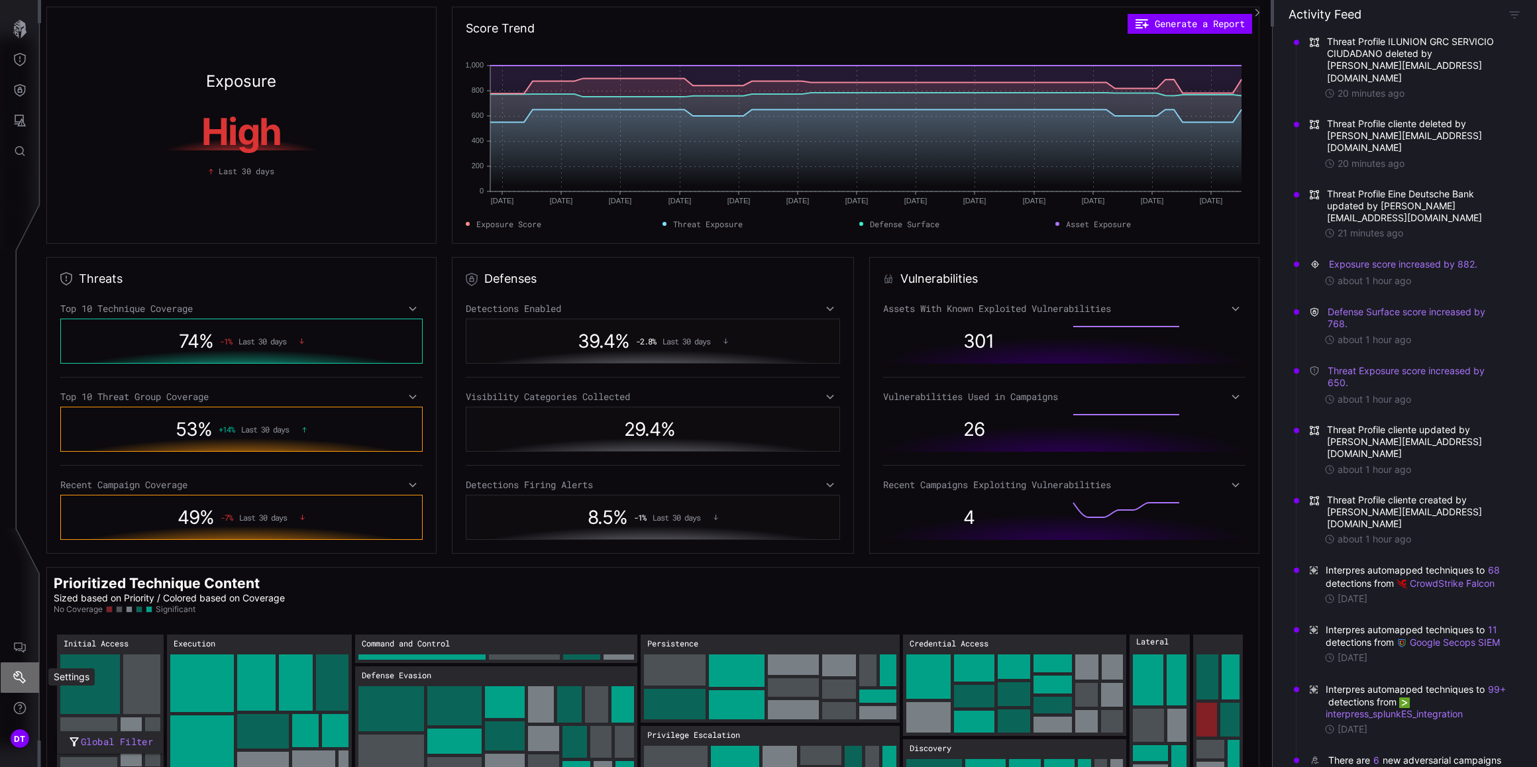
click at [14, 683] on icon "Settings" at bounding box center [19, 677] width 13 height 13
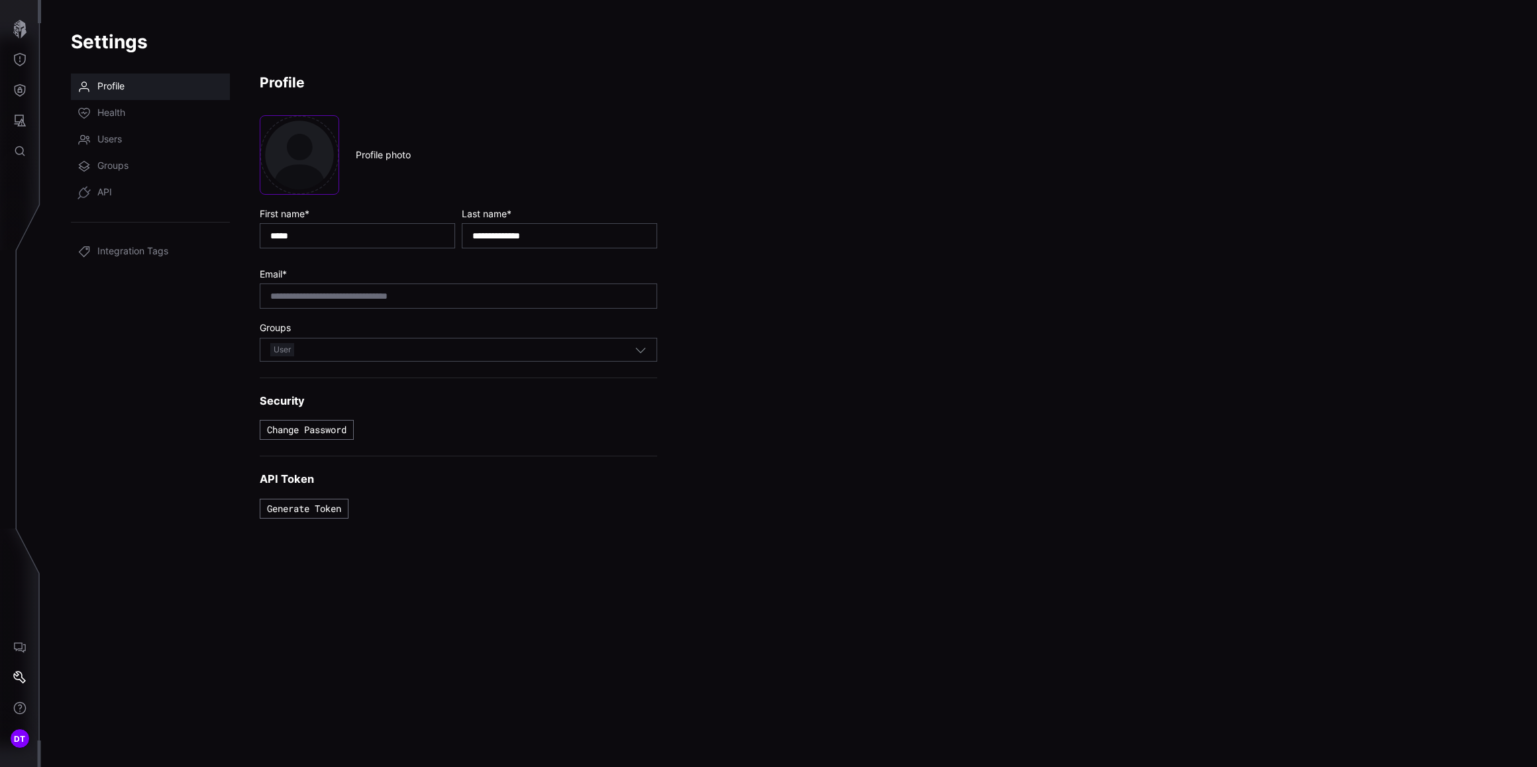
click at [627, 349] on div "User" at bounding box center [452, 349] width 364 height 15
drag, startPoint x: 557, startPoint y: 346, endPoint x: 538, endPoint y: 346, distance: 19.2
click at [545, 346] on div "User" at bounding box center [452, 349] width 364 height 15
click at [286, 348] on span "User" at bounding box center [282, 349] width 24 height 13
drag, startPoint x: 286, startPoint y: 348, endPoint x: 331, endPoint y: 350, distance: 45.1
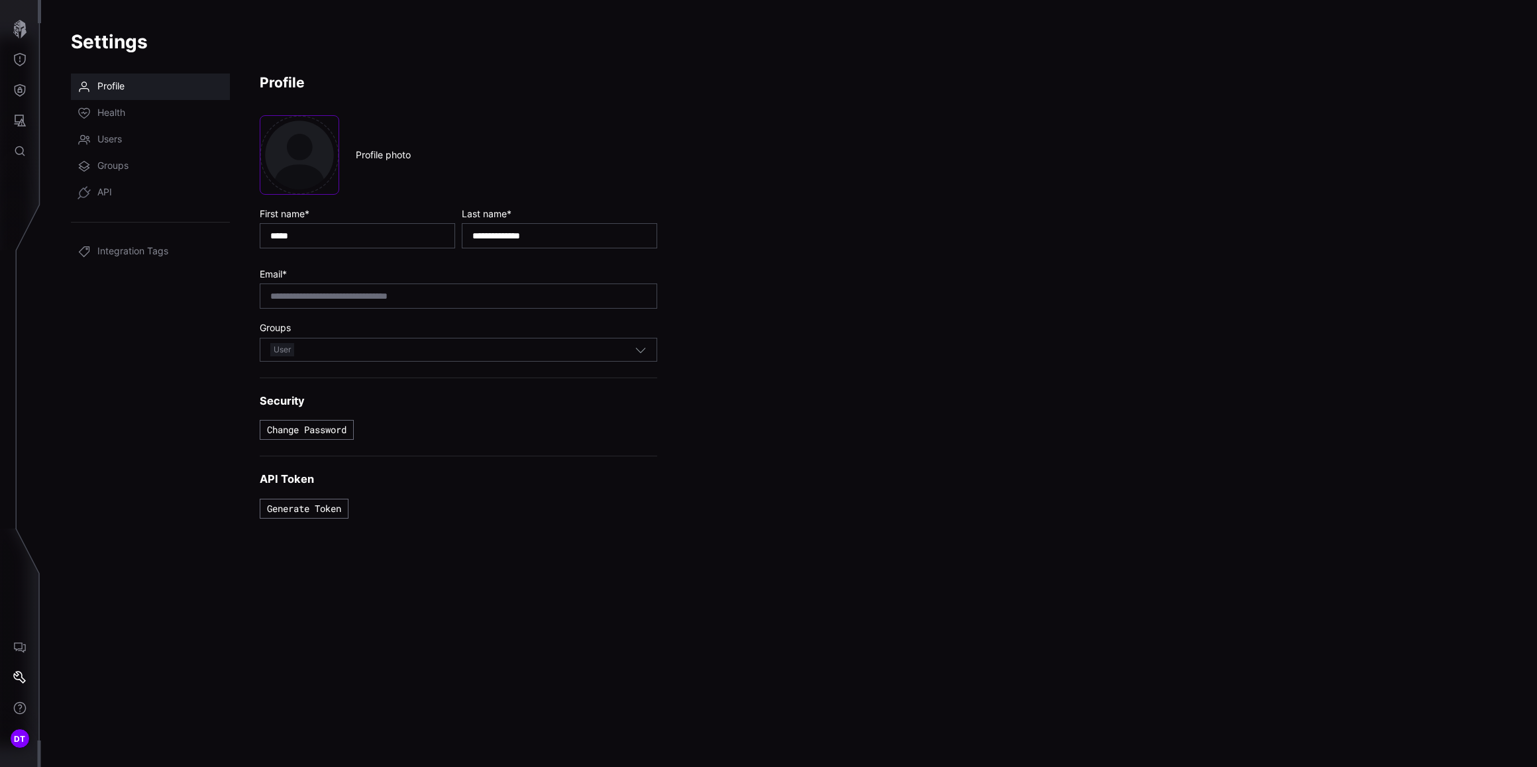
click at [331, 350] on div "User" at bounding box center [452, 349] width 364 height 15
click at [281, 348] on span "User" at bounding box center [282, 349] width 24 height 13
click at [283, 348] on span "User" at bounding box center [282, 349] width 24 height 13
click at [295, 344] on div "User" at bounding box center [452, 349] width 364 height 15
click at [285, 348] on span "User" at bounding box center [282, 349] width 24 height 13
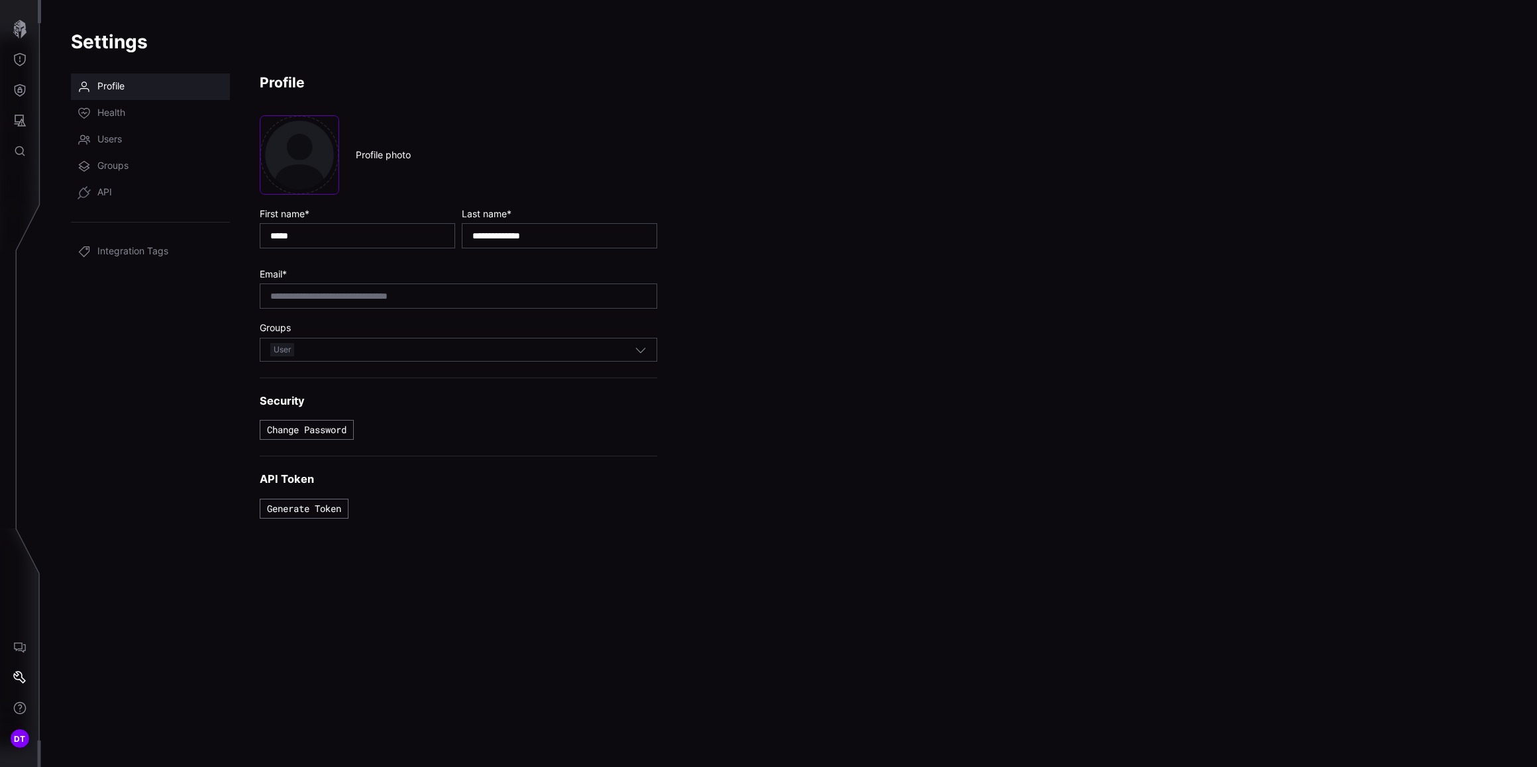
drag, startPoint x: 655, startPoint y: 376, endPoint x: 655, endPoint y: 354, distance: 21.2
click at [655, 375] on form "**********" at bounding box center [458, 316] width 397 height 403
drag, startPoint x: 627, startPoint y: 355, endPoint x: 531, endPoint y: 362, distance: 96.3
click at [627, 355] on div "User" at bounding box center [452, 349] width 364 height 15
click at [283, 346] on span "User" at bounding box center [282, 349] width 24 height 13
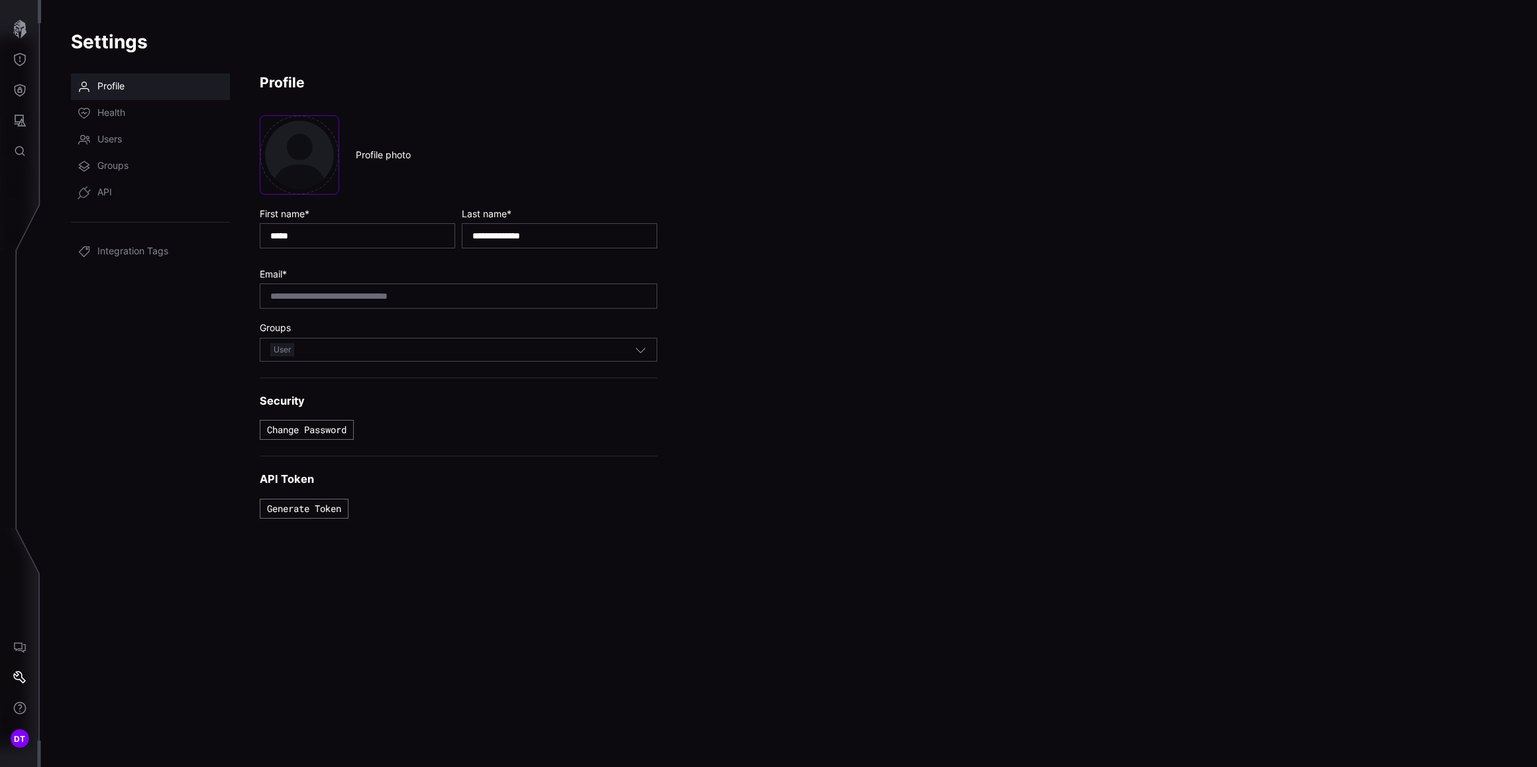
click at [216, 360] on nav "Profile Health Users Groups API Integration Tags" at bounding box center [150, 413] width 159 height 678
click at [136, 108] on link "Health" at bounding box center [150, 113] width 159 height 26
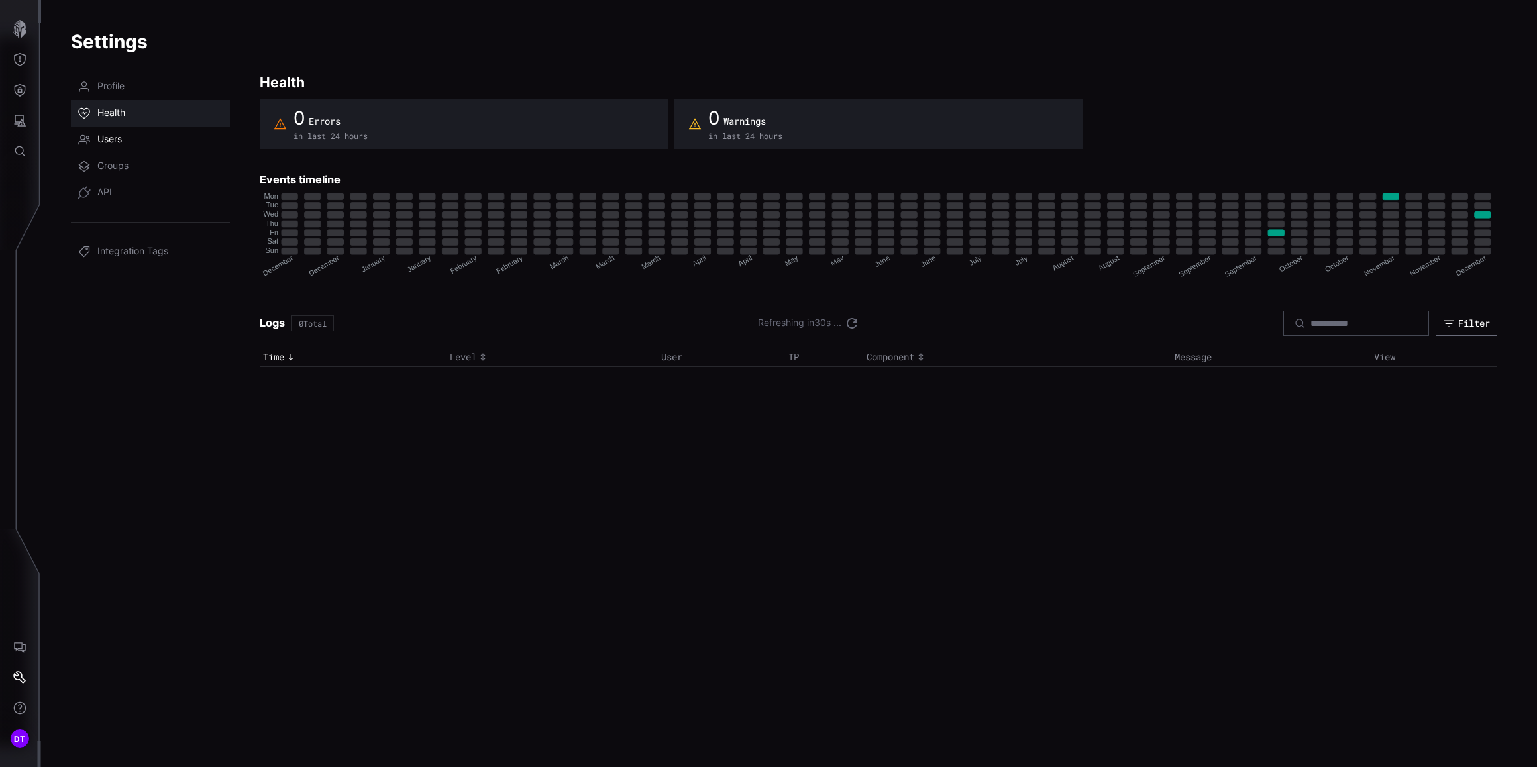
click at [149, 127] on link "Users" at bounding box center [150, 140] width 159 height 26
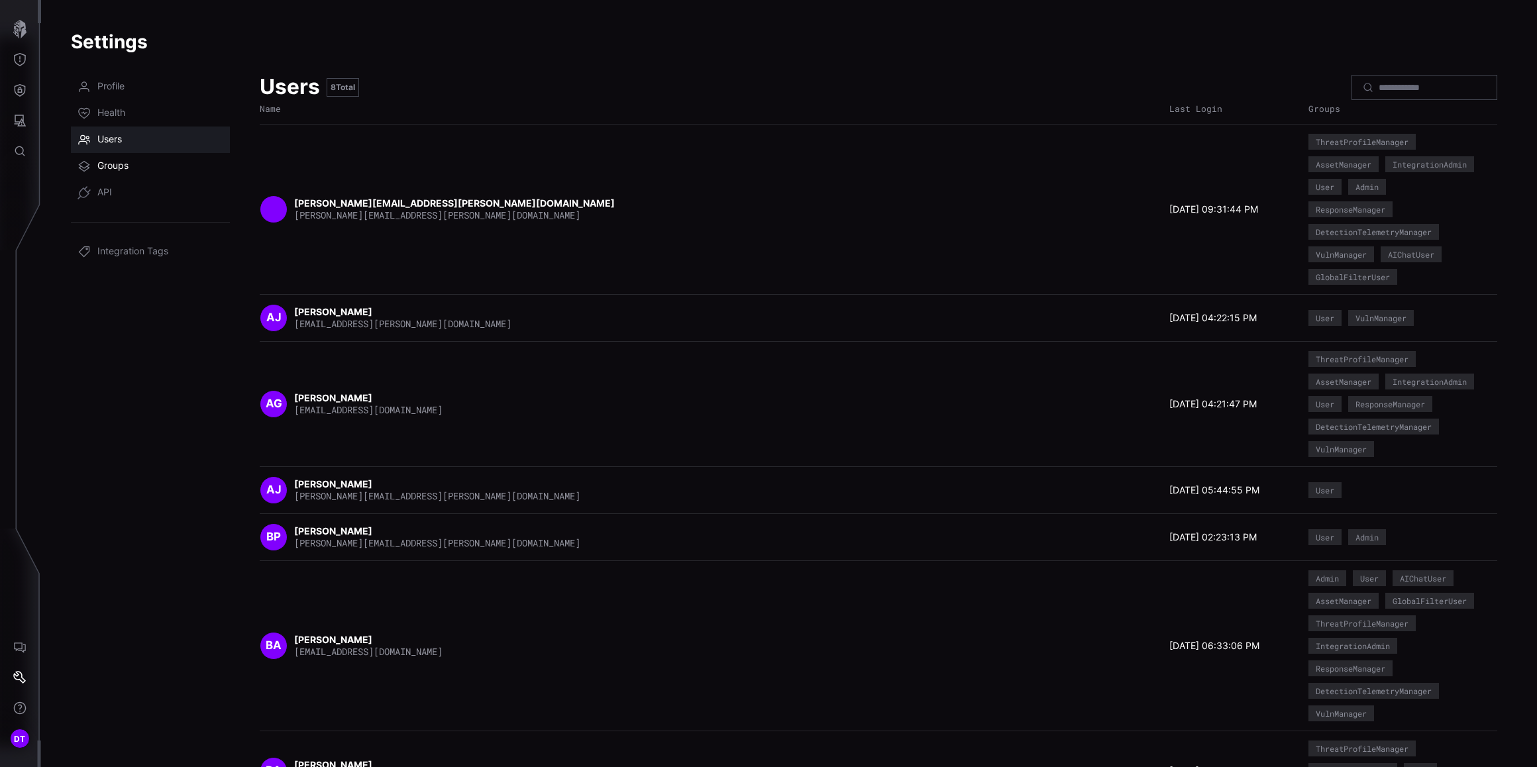
click at [152, 168] on link "Groups" at bounding box center [150, 166] width 159 height 26
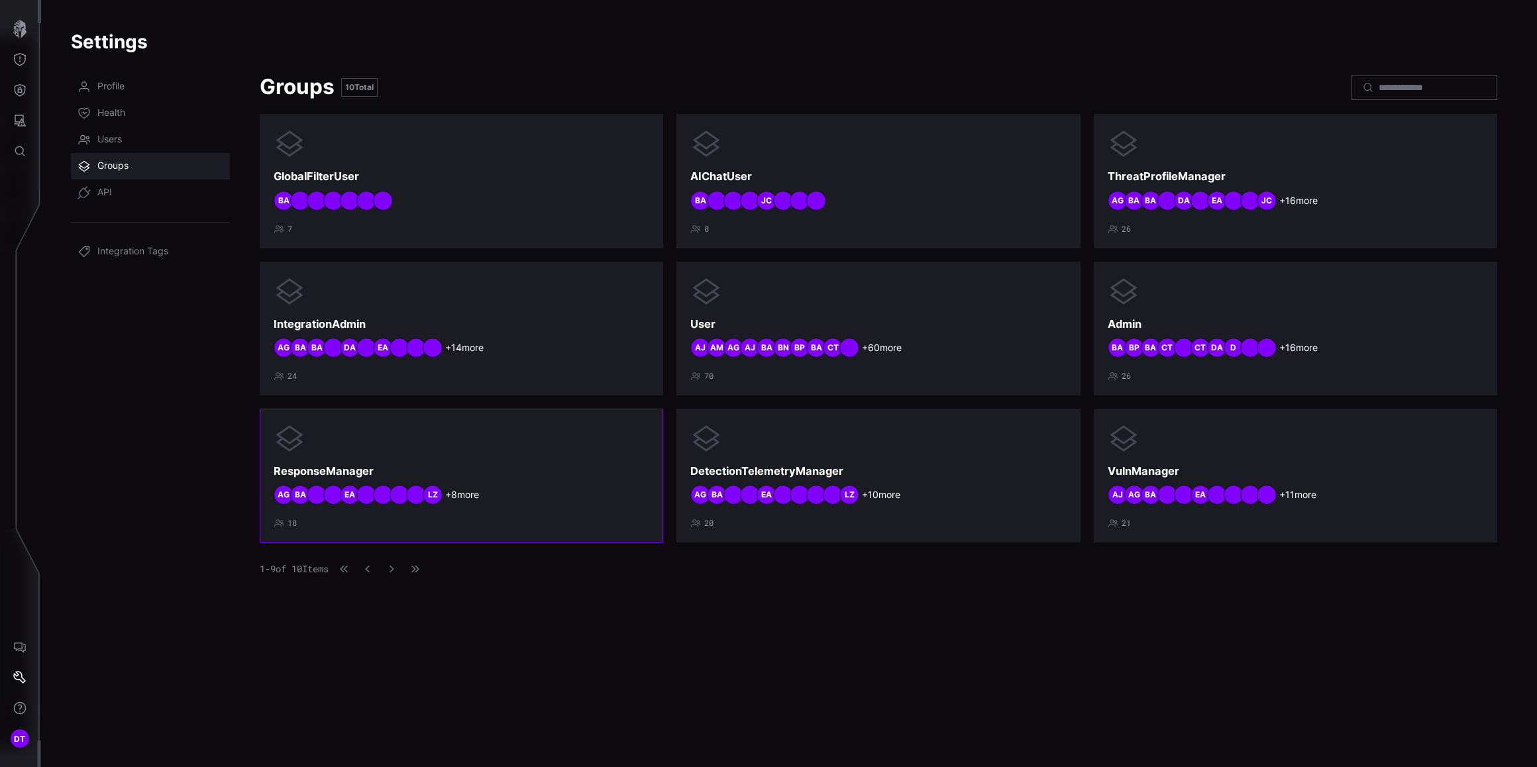
click at [448, 466] on h3 "ResponseManager" at bounding box center [462, 471] width 376 height 14
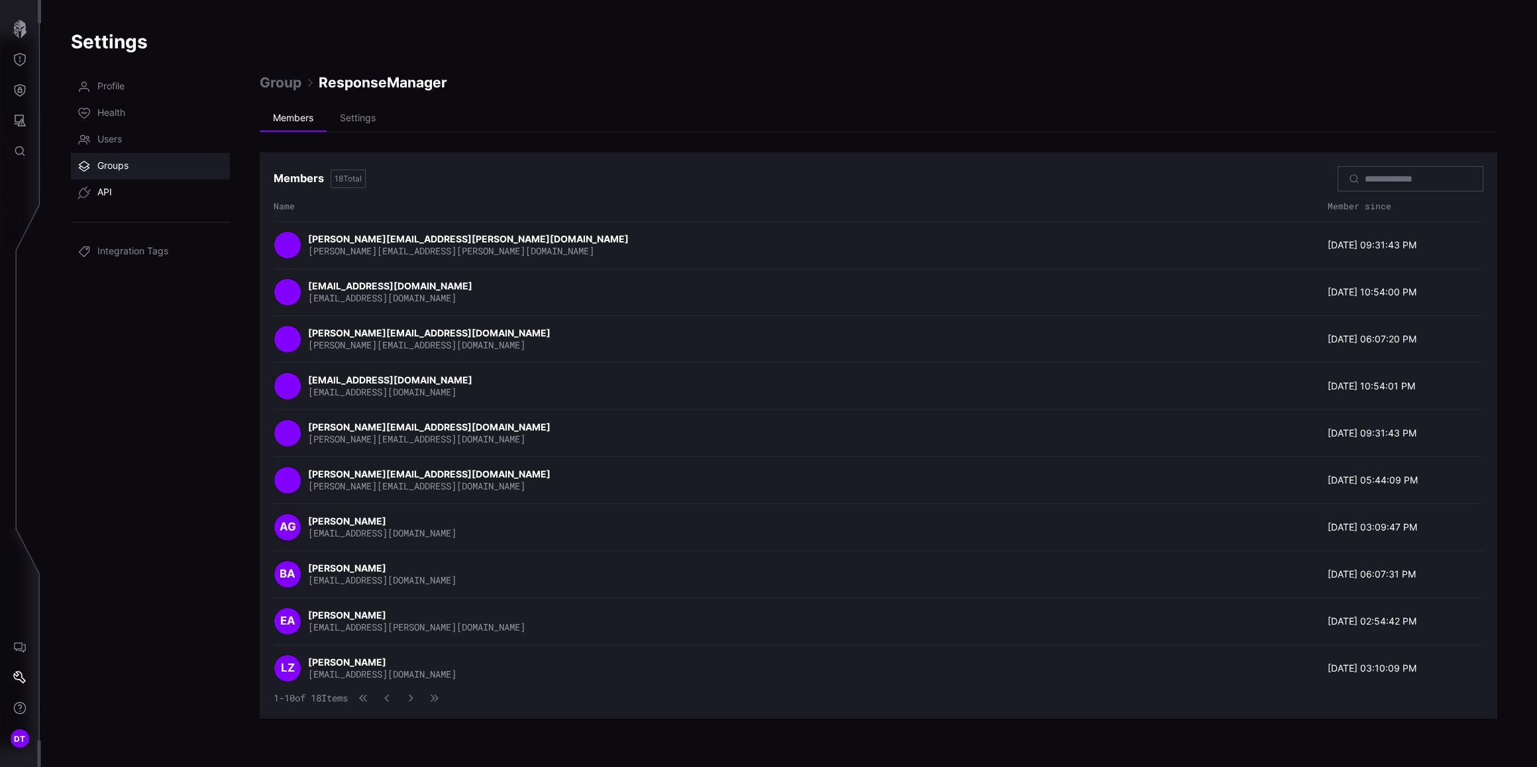
click at [141, 189] on link "API" at bounding box center [150, 192] width 159 height 26
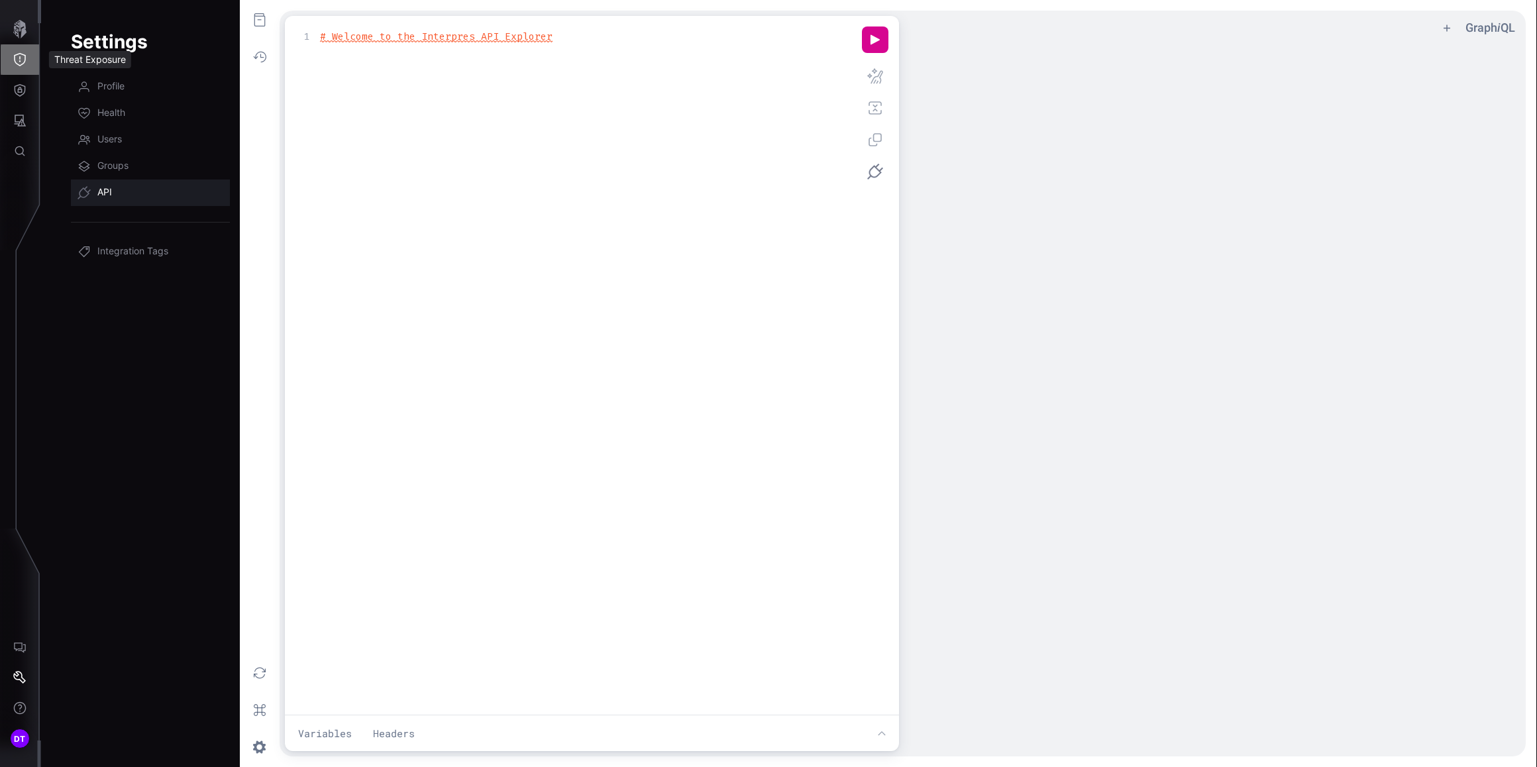
click at [21, 57] on icon "Threat Exposure" at bounding box center [19, 59] width 13 height 13
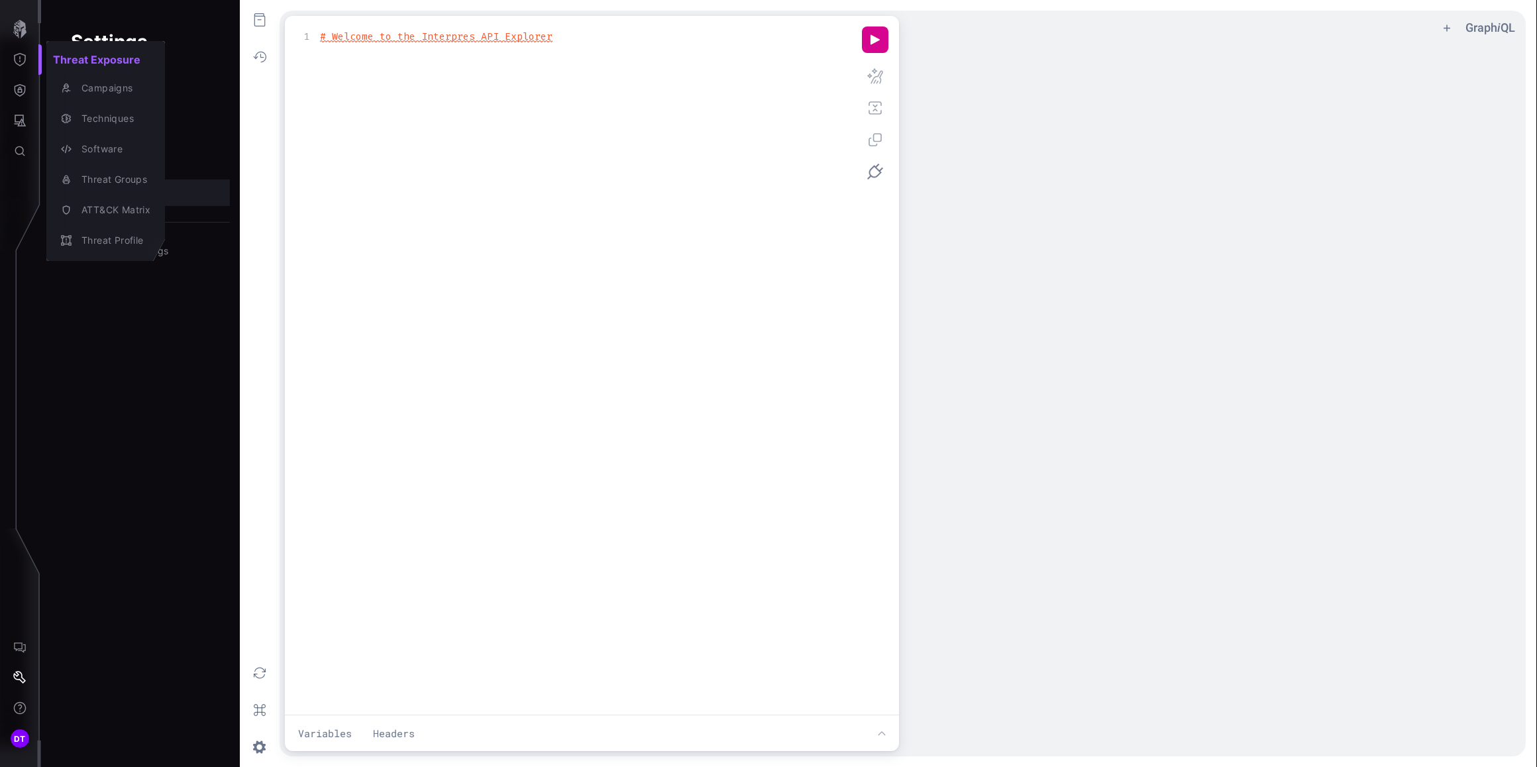
click at [21, 26] on div at bounding box center [768, 383] width 1537 height 767
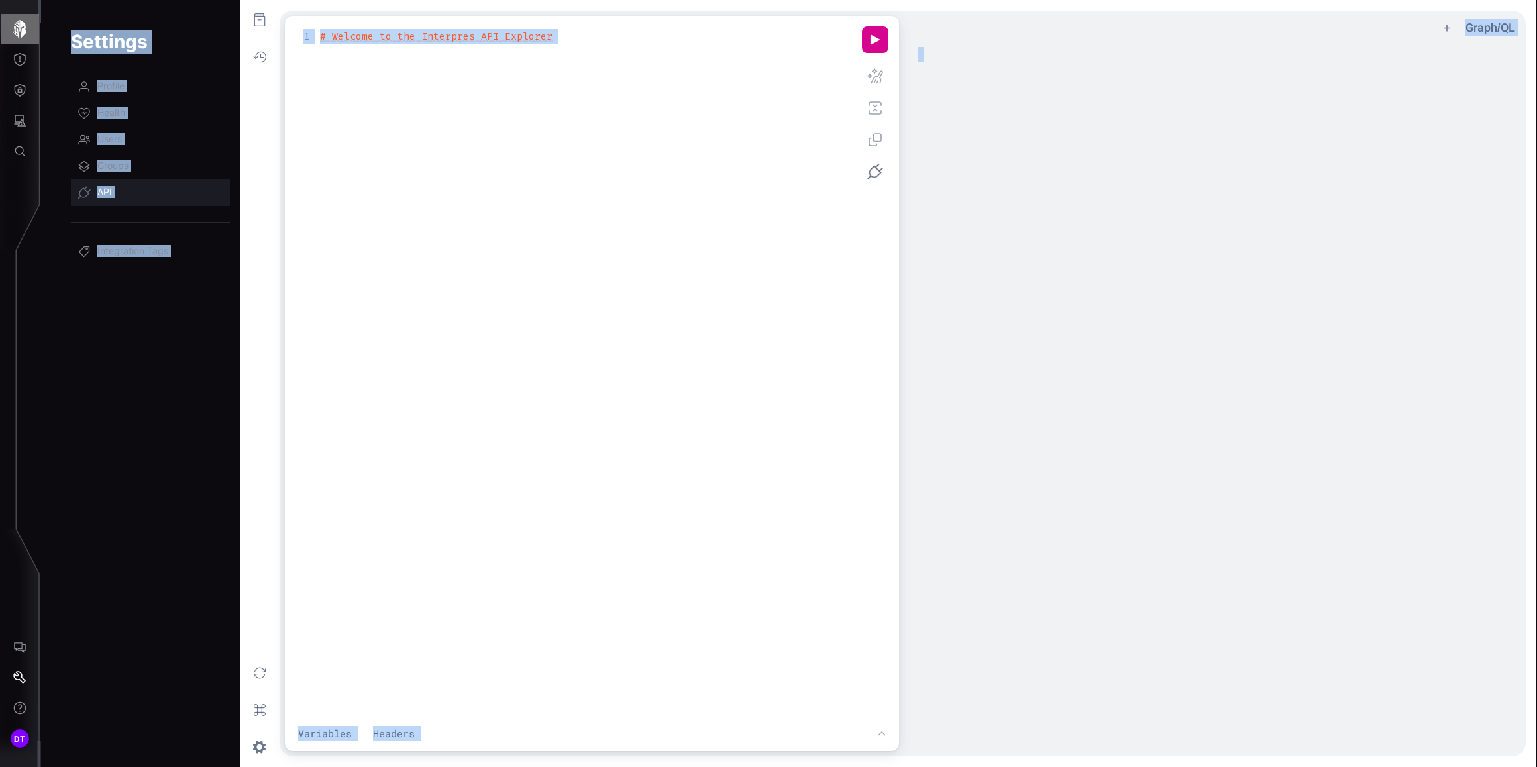
click at [21, 26] on icon "button" at bounding box center [19, 29] width 13 height 19
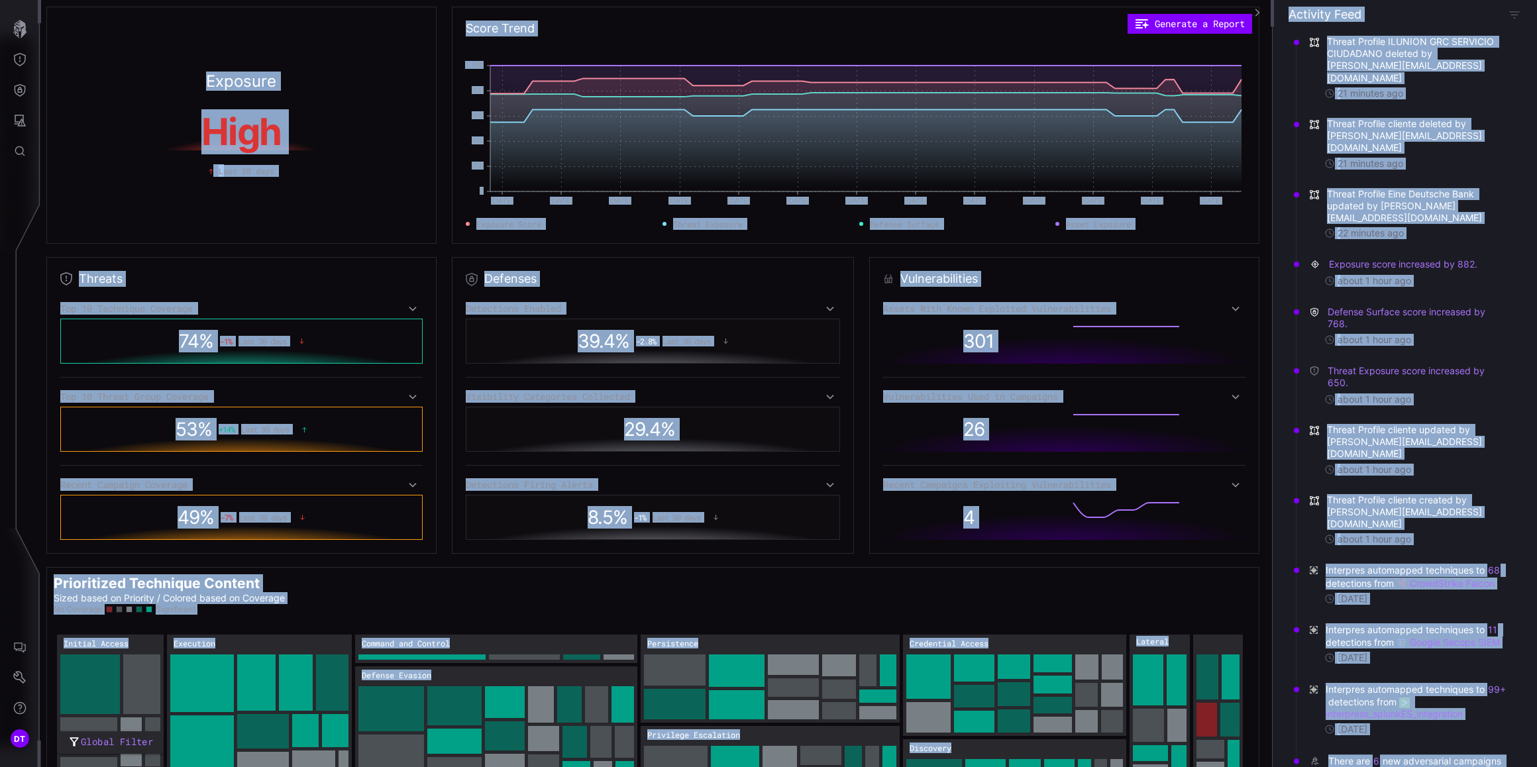
click at [206, 244] on div "Exposure High Last 30 days Score Trend Generate a Report Jun 22 Jun 22 Jun 29 J…" at bounding box center [656, 383] width 1232 height 767
